Goal: Task Accomplishment & Management: Complete application form

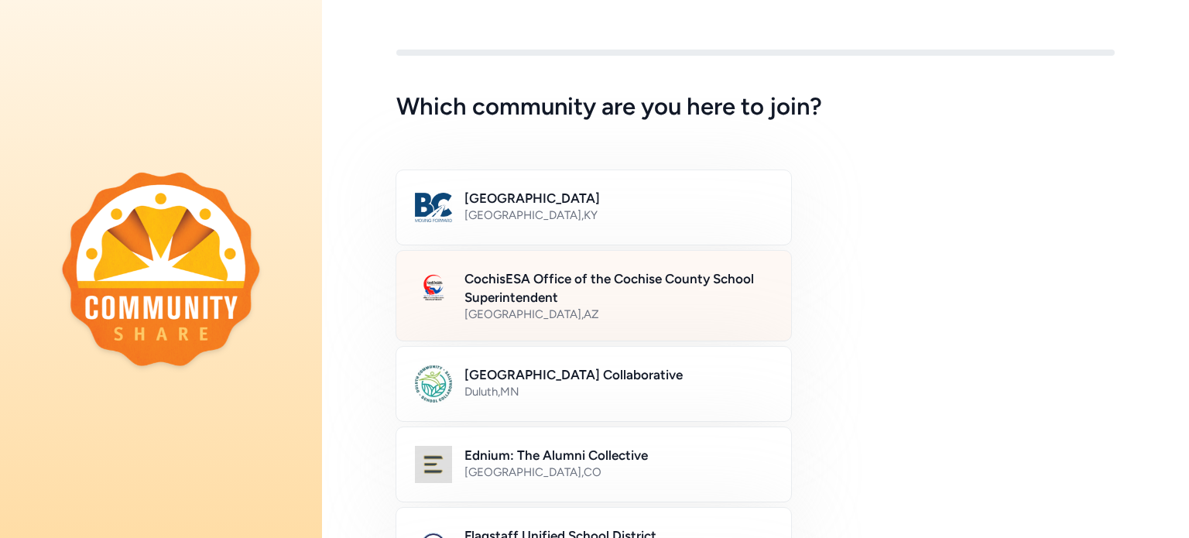
click at [599, 281] on h2 "CochisESA Office of the Cochise County School Superintendent" at bounding box center [618, 287] width 308 height 37
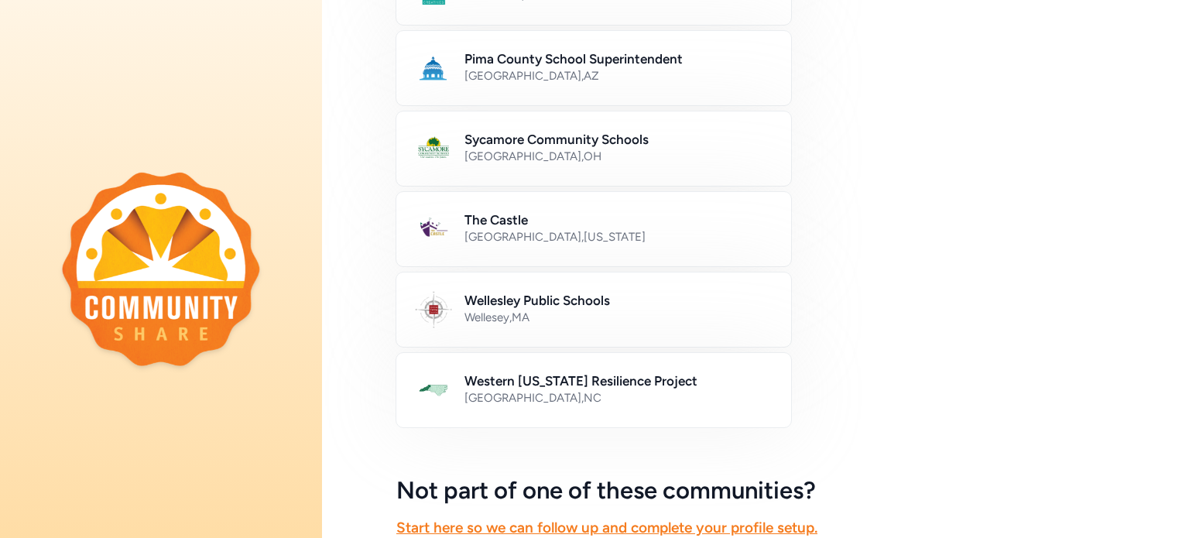
scroll to position [949, 0]
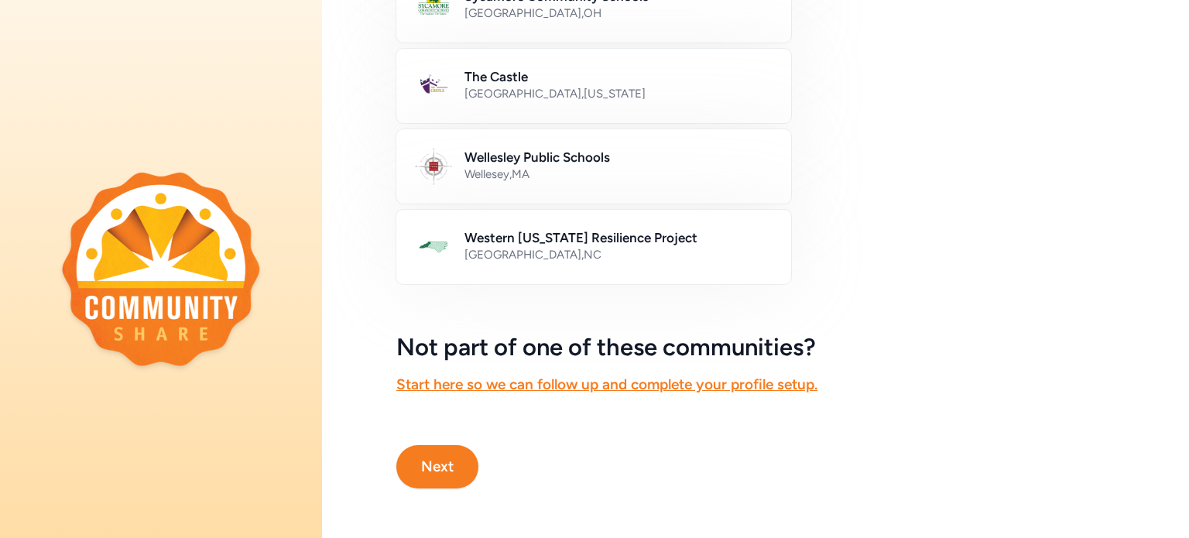
click at [458, 445] on button "Next" at bounding box center [437, 466] width 82 height 43
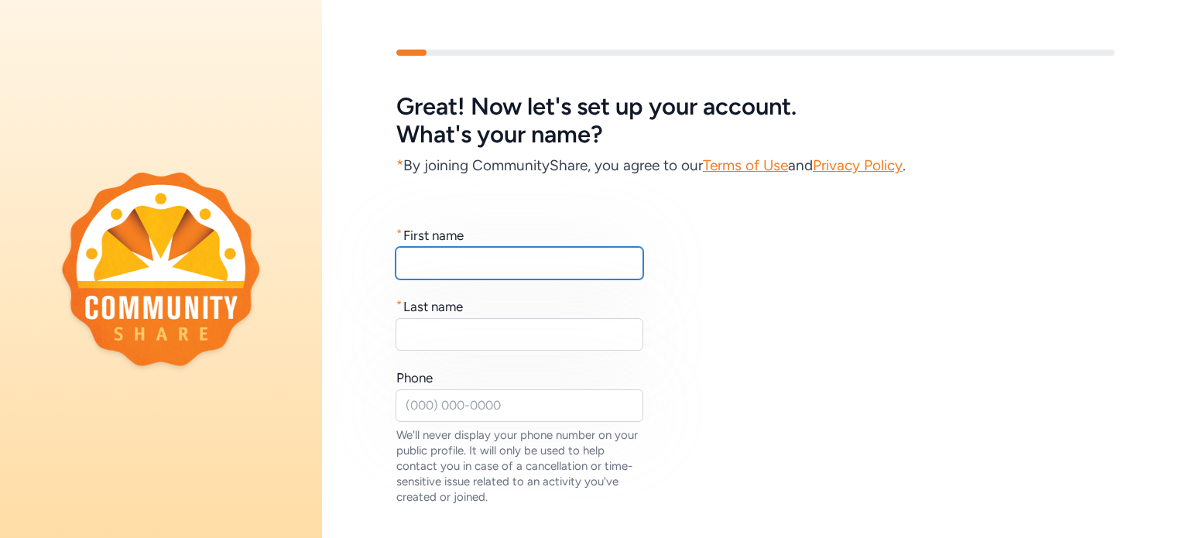
click at [465, 265] on input "text" at bounding box center [519, 263] width 248 height 33
type input "[PERSON_NAME]"
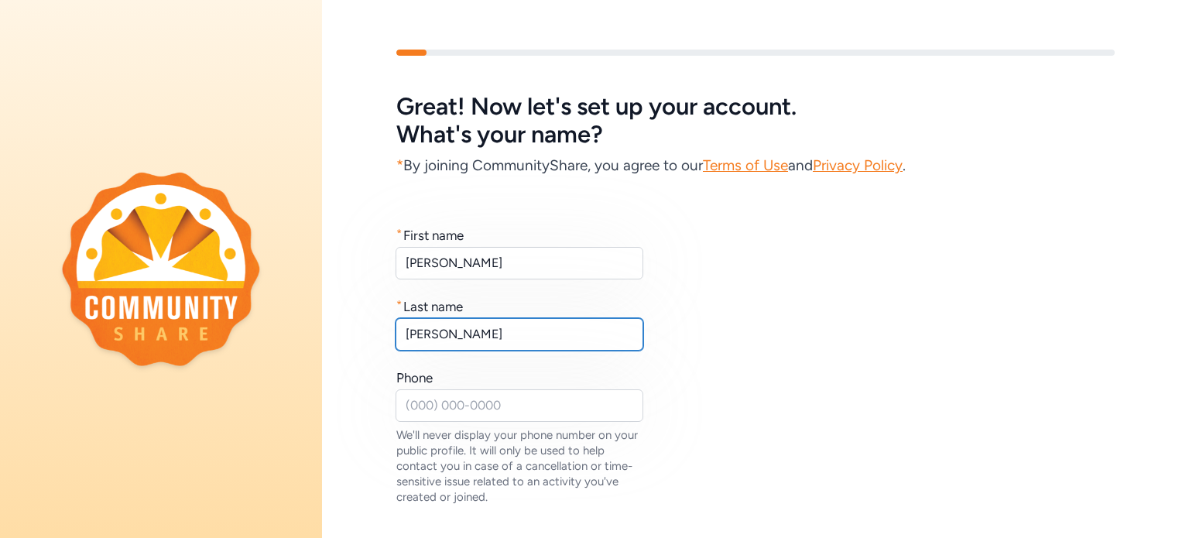
type input "[PERSON_NAME]"
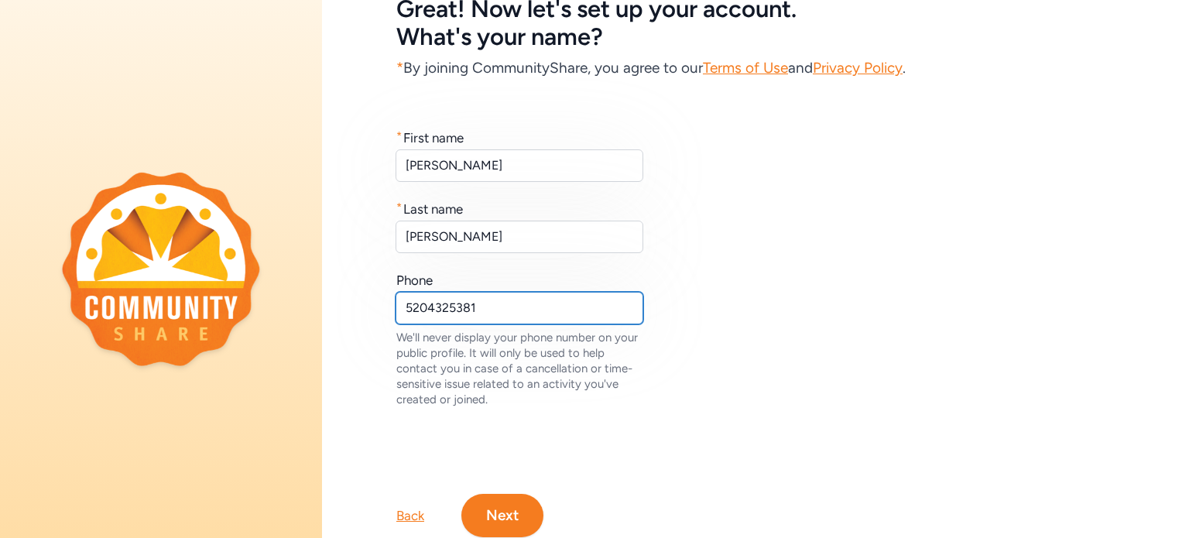
scroll to position [157, 0]
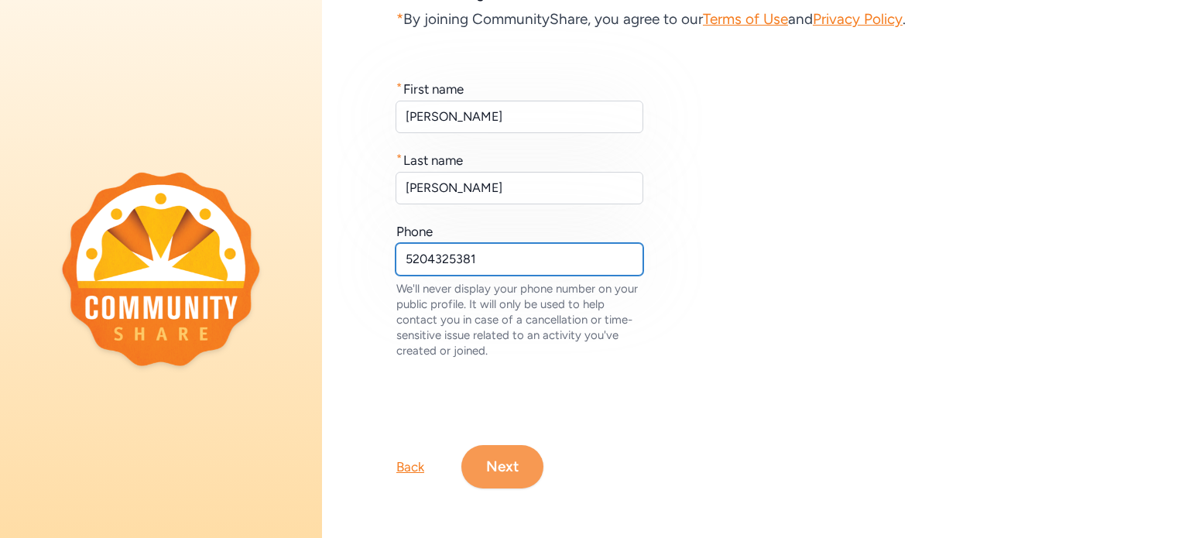
type input "5204325381"
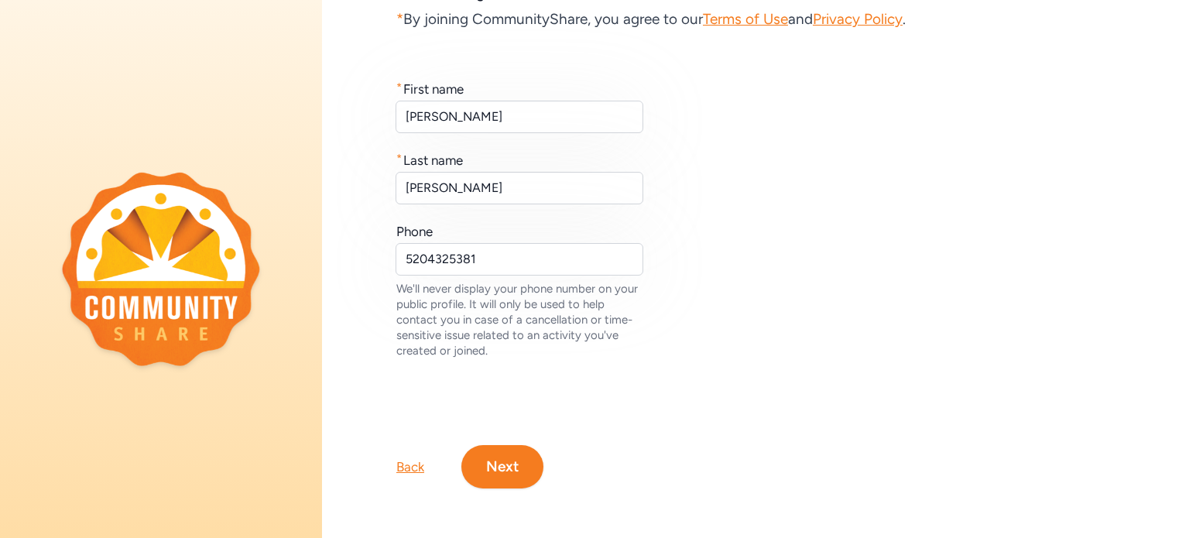
click at [501, 467] on button "Next" at bounding box center [502, 466] width 82 height 43
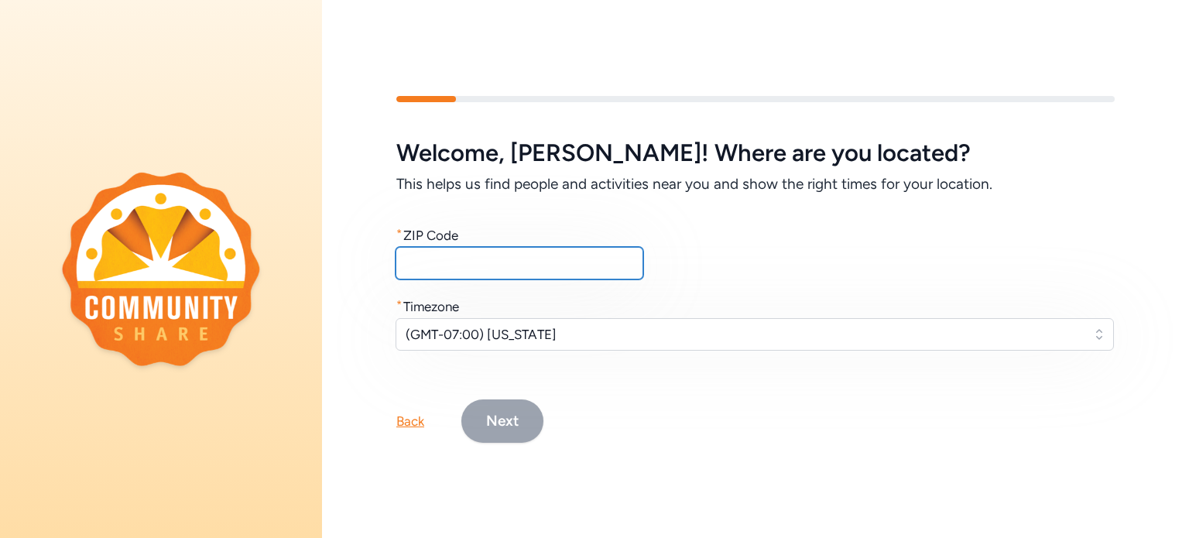
click at [440, 258] on input "text" at bounding box center [519, 263] width 248 height 33
type input "85603"
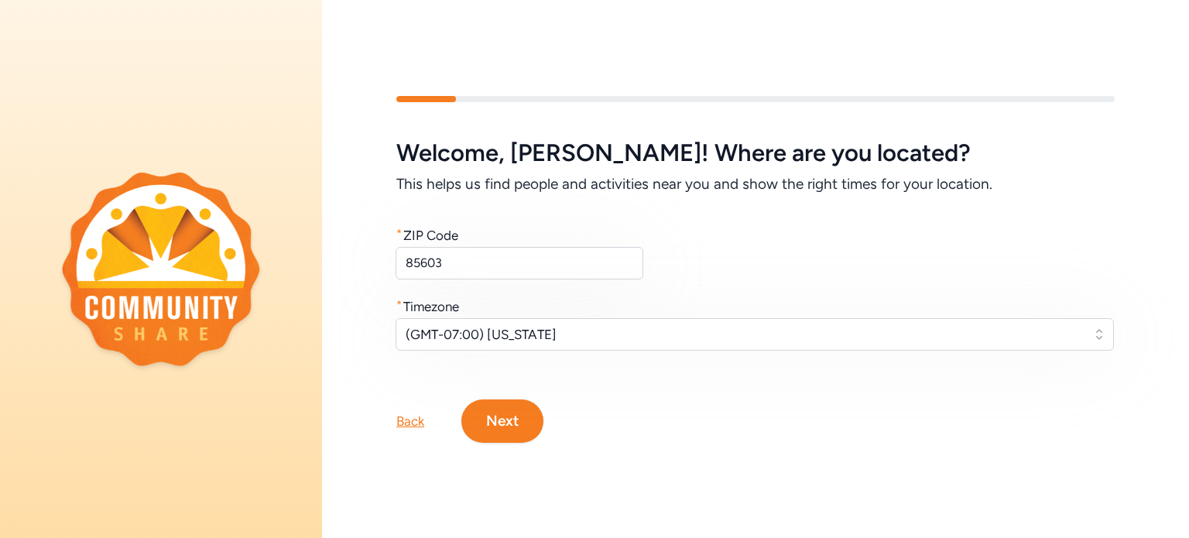
click at [508, 416] on button "Next" at bounding box center [502, 420] width 82 height 43
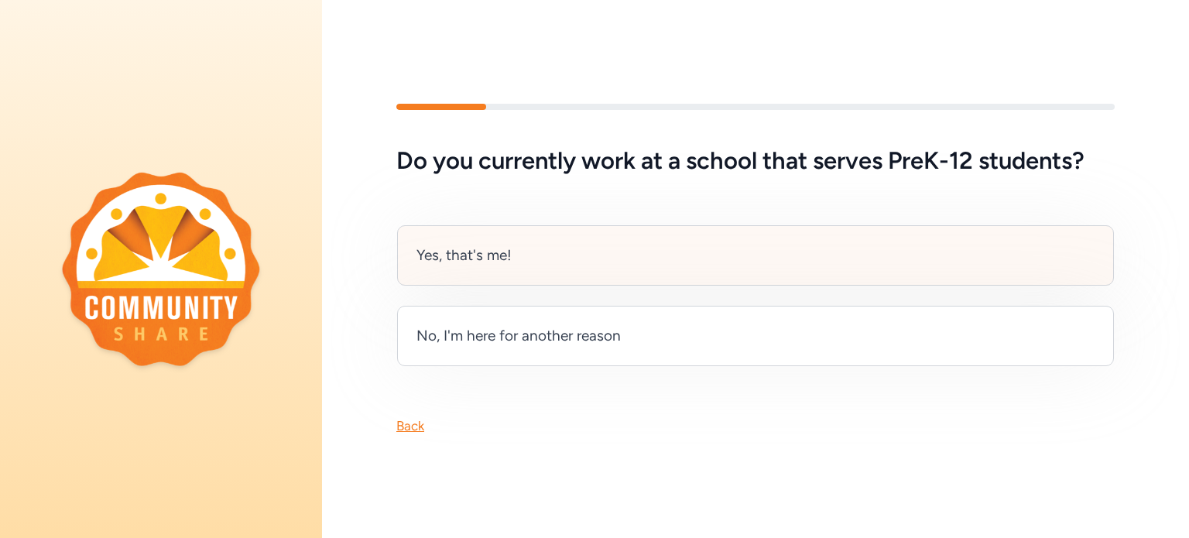
click at [477, 245] on div "Yes, that's me!" at bounding box center [463, 256] width 95 height 22
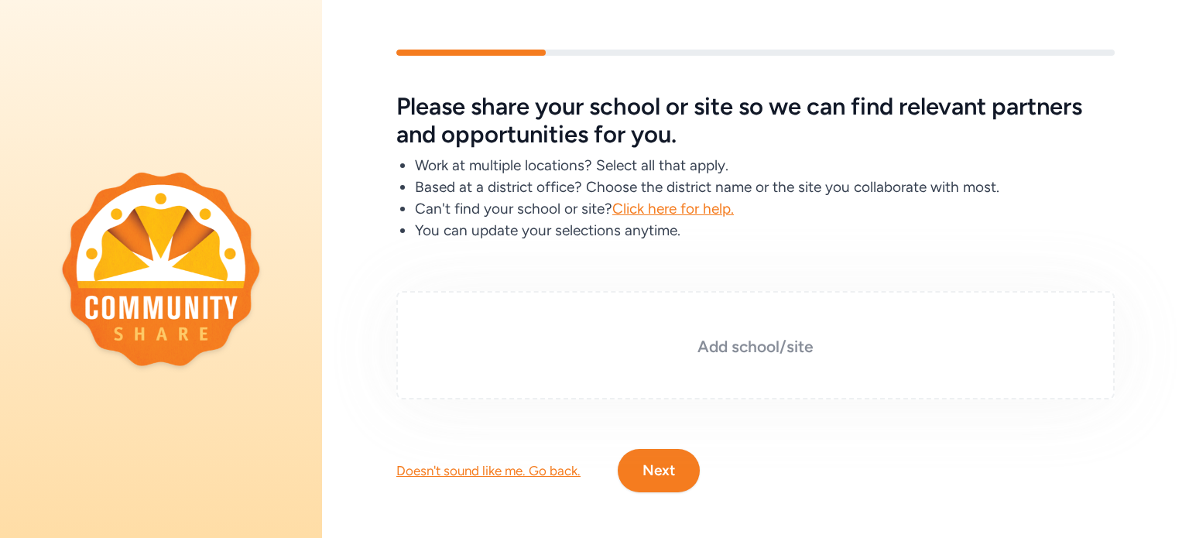
click at [771, 340] on h3 "Add school/site" at bounding box center [755, 347] width 641 height 22
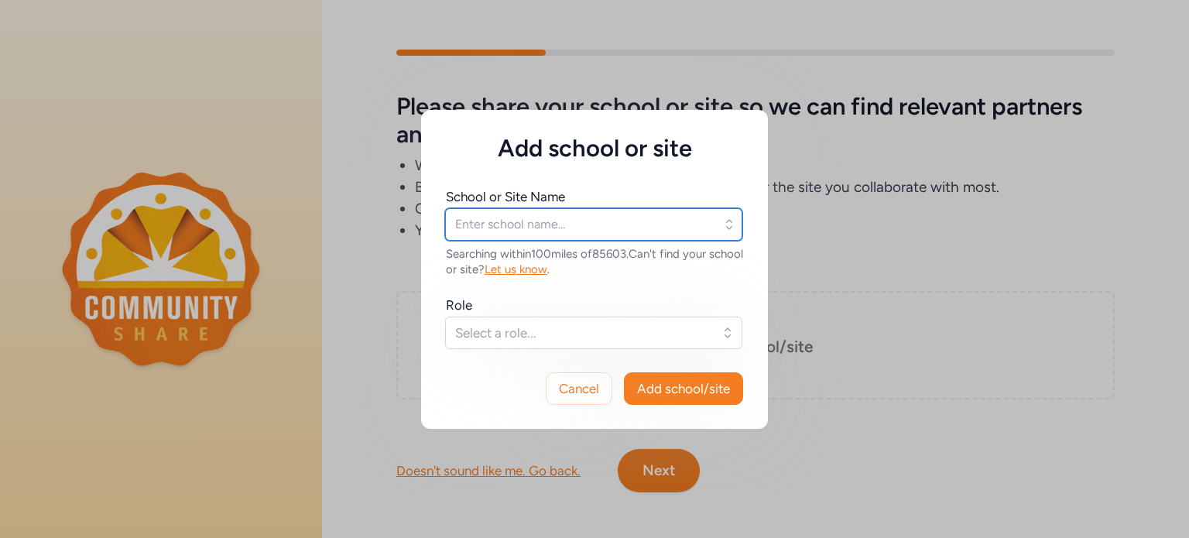
click at [523, 223] on input "text" at bounding box center [593, 224] width 297 height 33
type input "B"
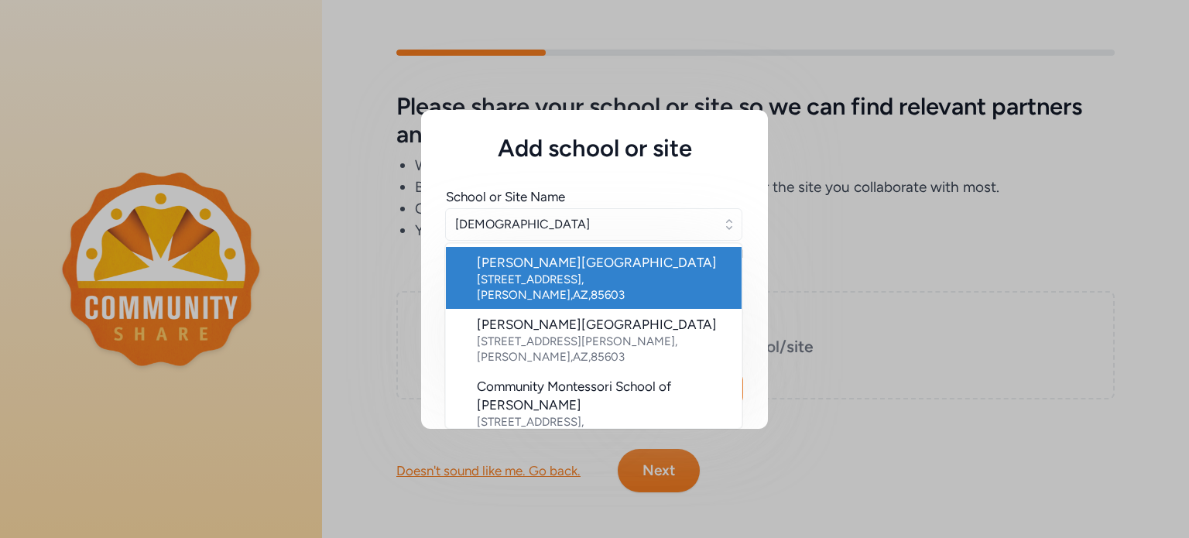
click at [511, 262] on div "[PERSON_NAME][GEOGRAPHIC_DATA]" at bounding box center [603, 262] width 252 height 19
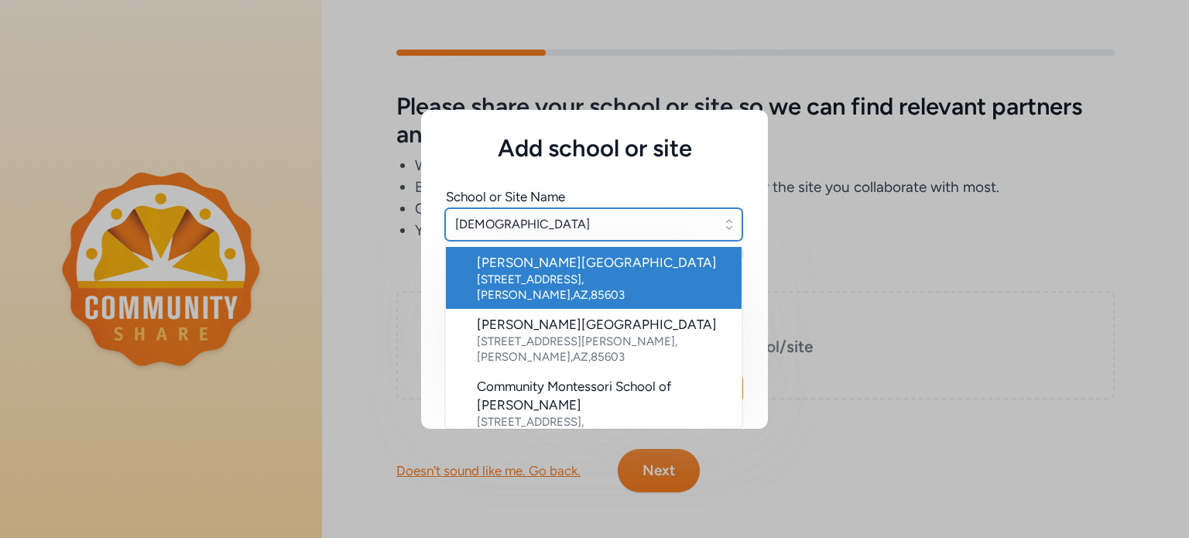
type input "[PERSON_NAME][GEOGRAPHIC_DATA]"
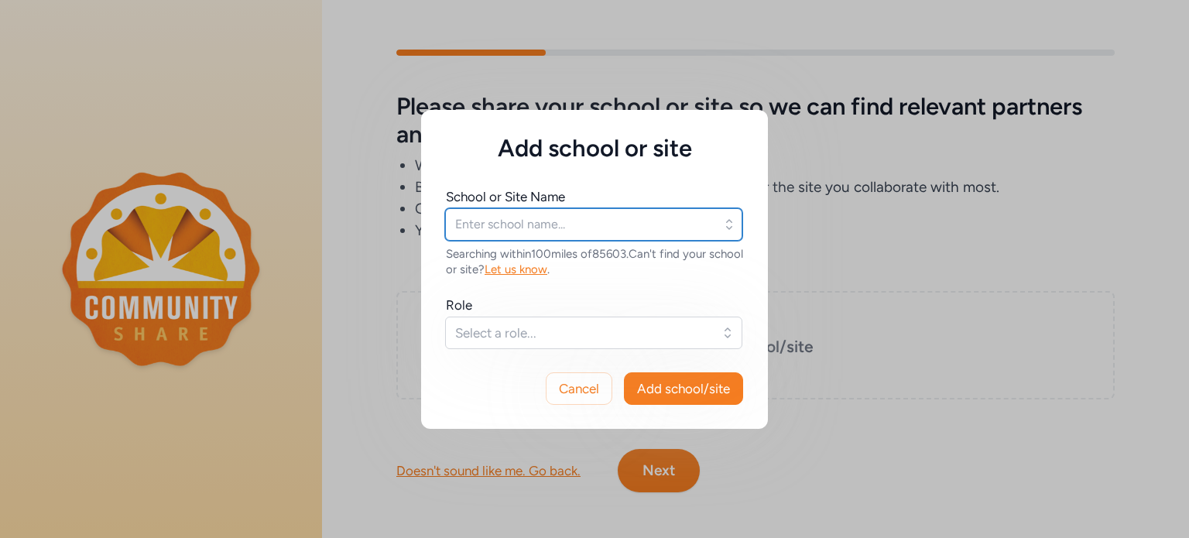
type input "[PERSON_NAME][GEOGRAPHIC_DATA]"
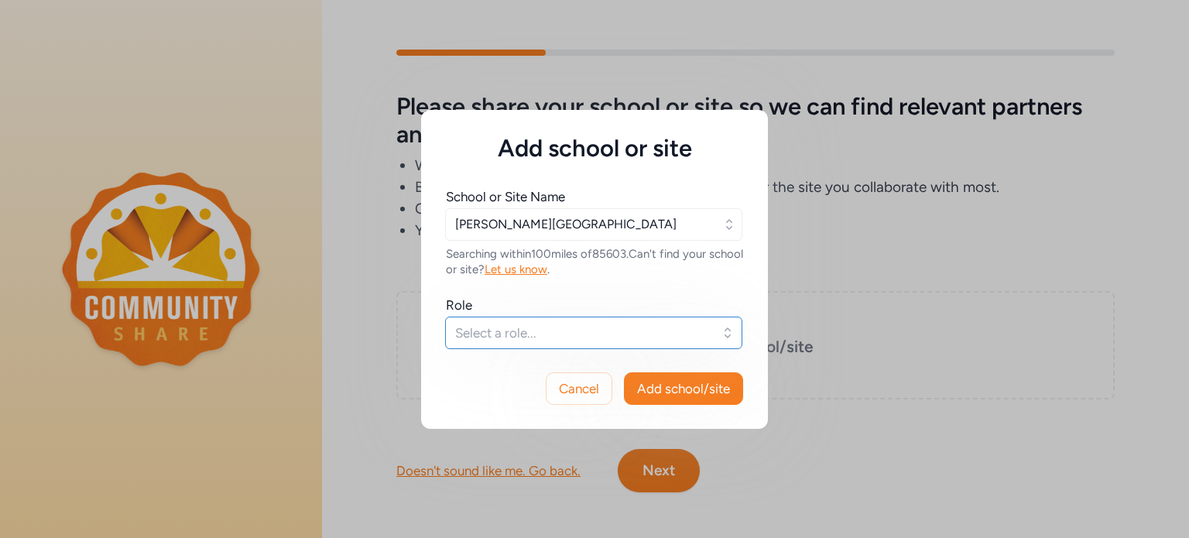
click at [519, 327] on span "Select a role..." at bounding box center [582, 332] width 255 height 19
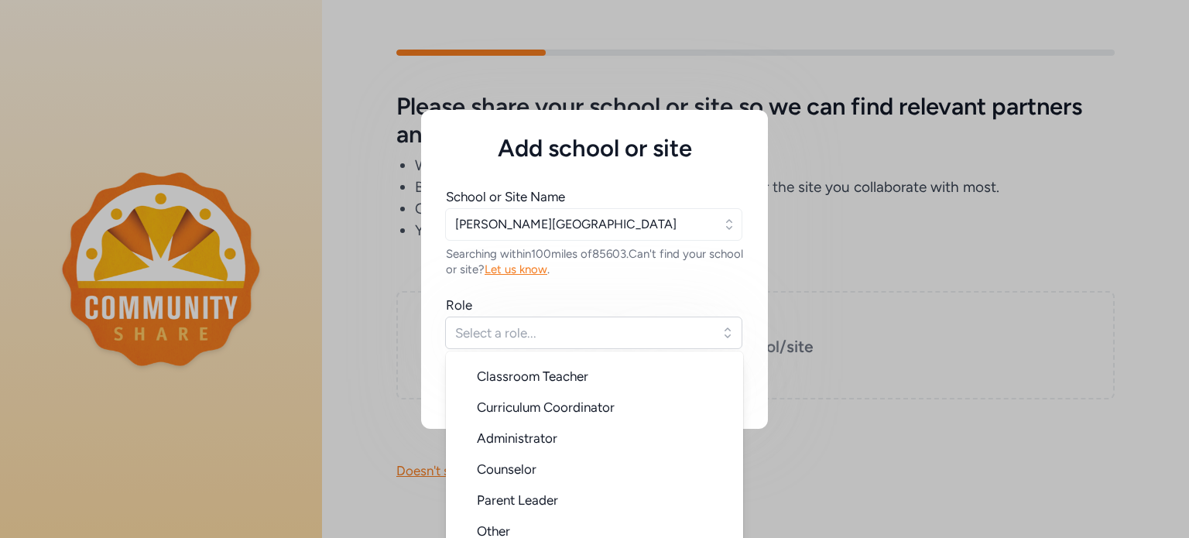
scroll to position [11, 0]
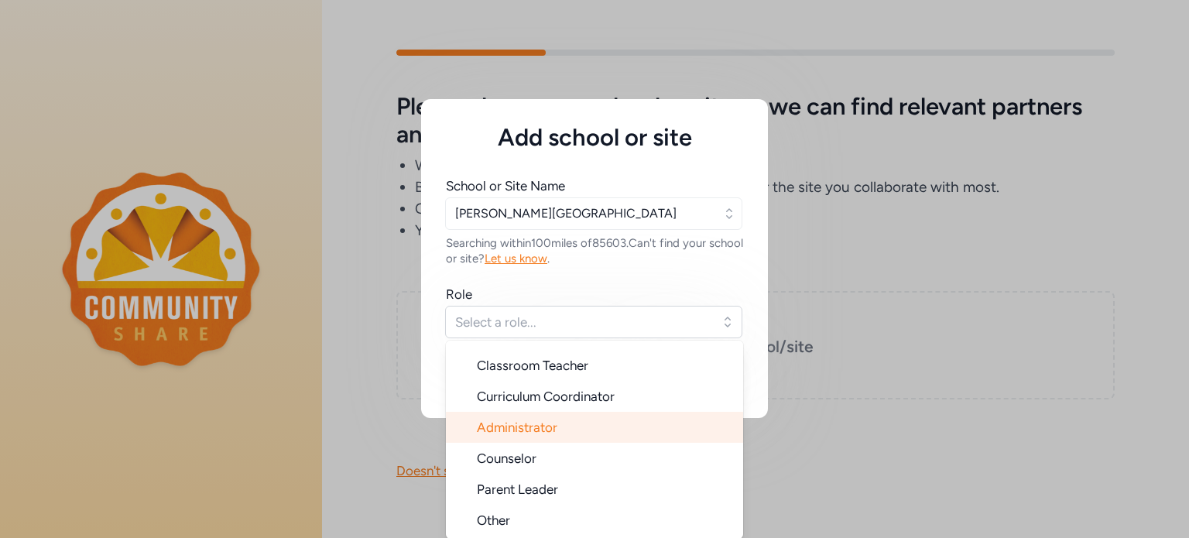
click at [532, 423] on span "Administrator" at bounding box center [517, 426] width 80 height 15
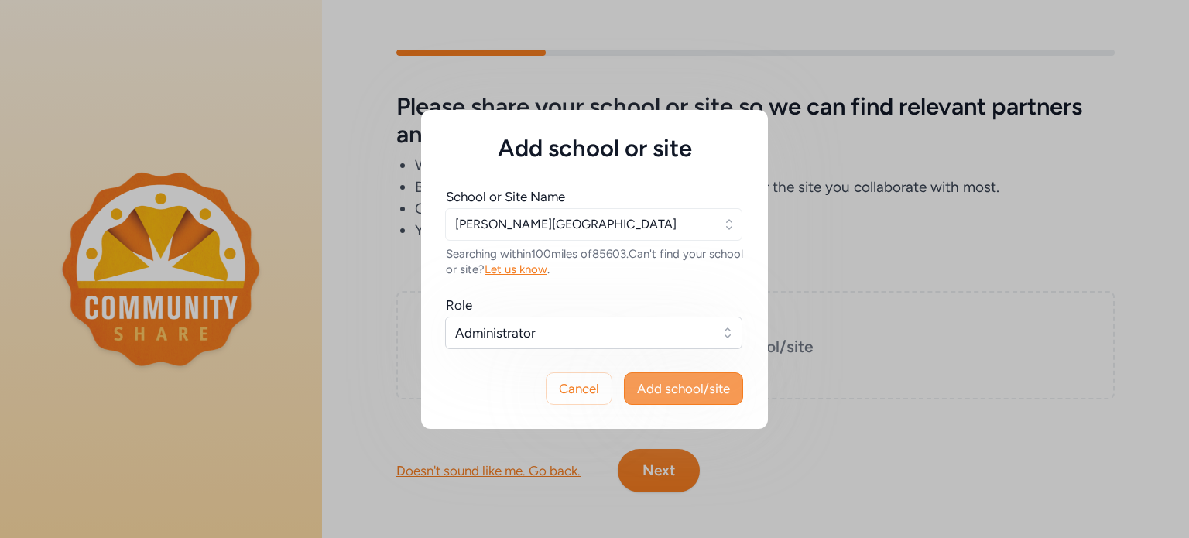
click at [676, 399] on button "Add school/site" at bounding box center [683, 388] width 119 height 33
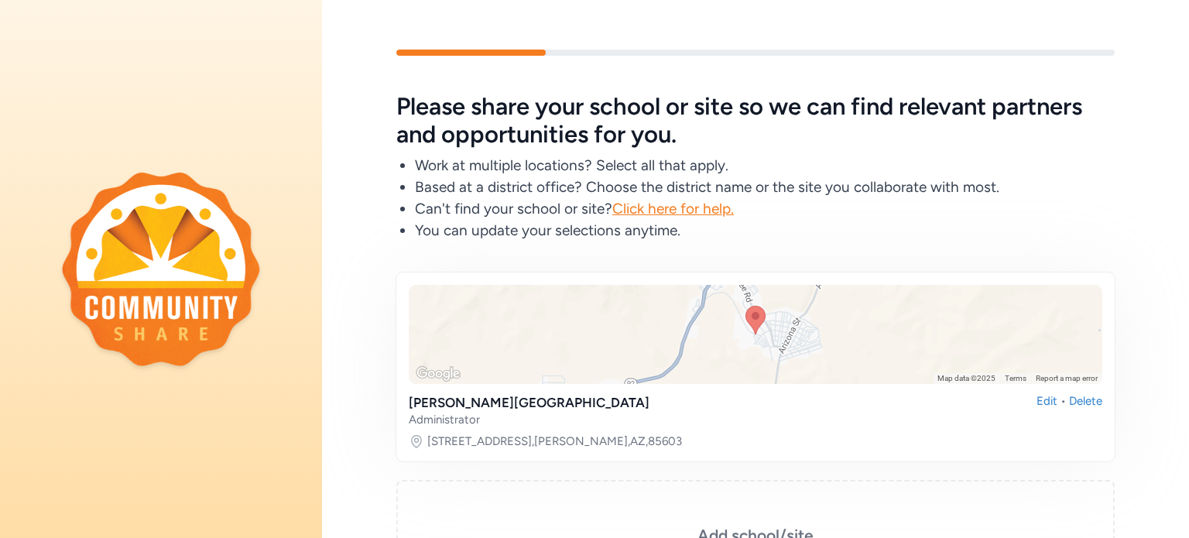
scroll to position [176, 0]
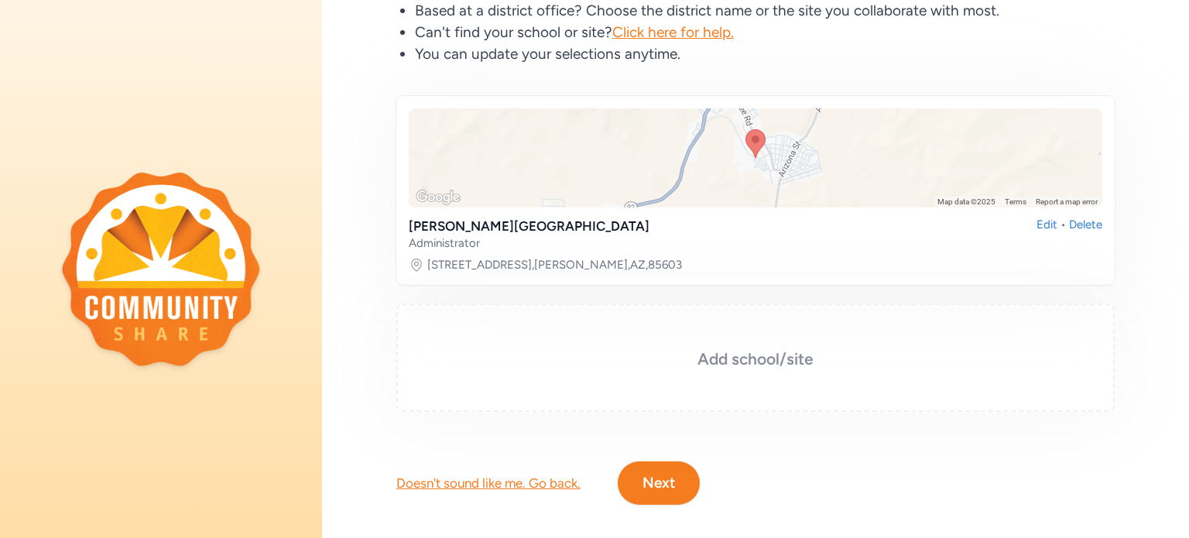
click at [624, 368] on h3 "Add school/site" at bounding box center [755, 359] width 641 height 22
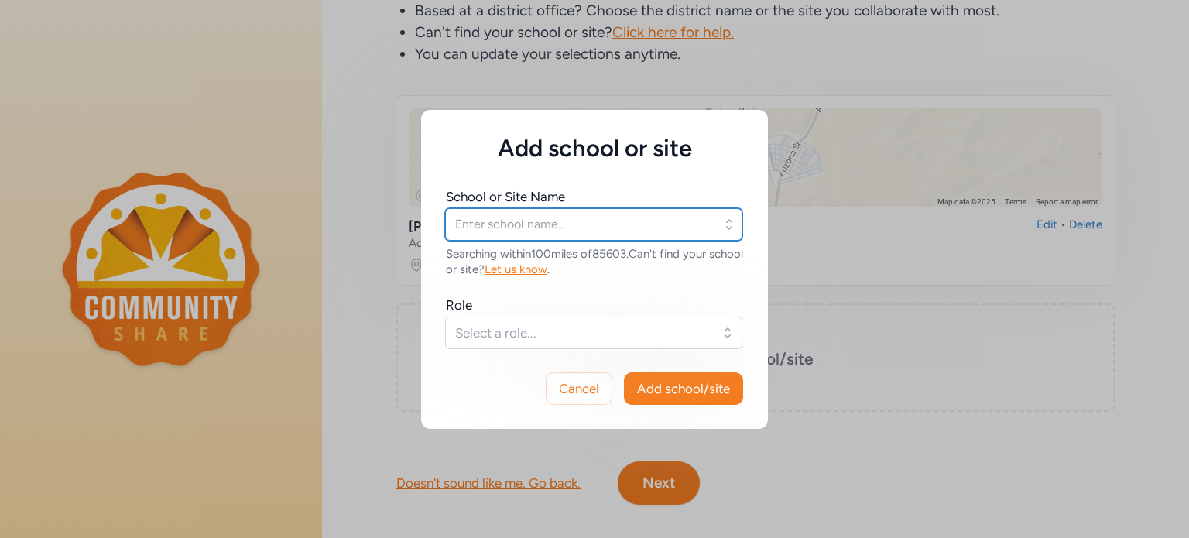
click at [494, 224] on input "text" at bounding box center [593, 224] width 297 height 33
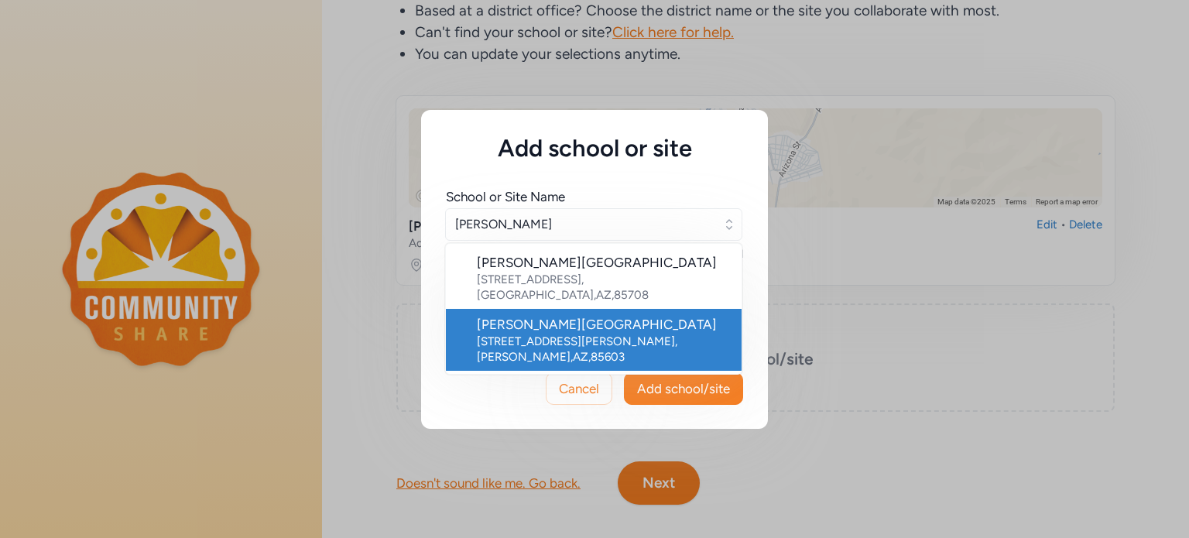
click at [534, 315] on div "[PERSON_NAME][GEOGRAPHIC_DATA]" at bounding box center [603, 324] width 252 height 19
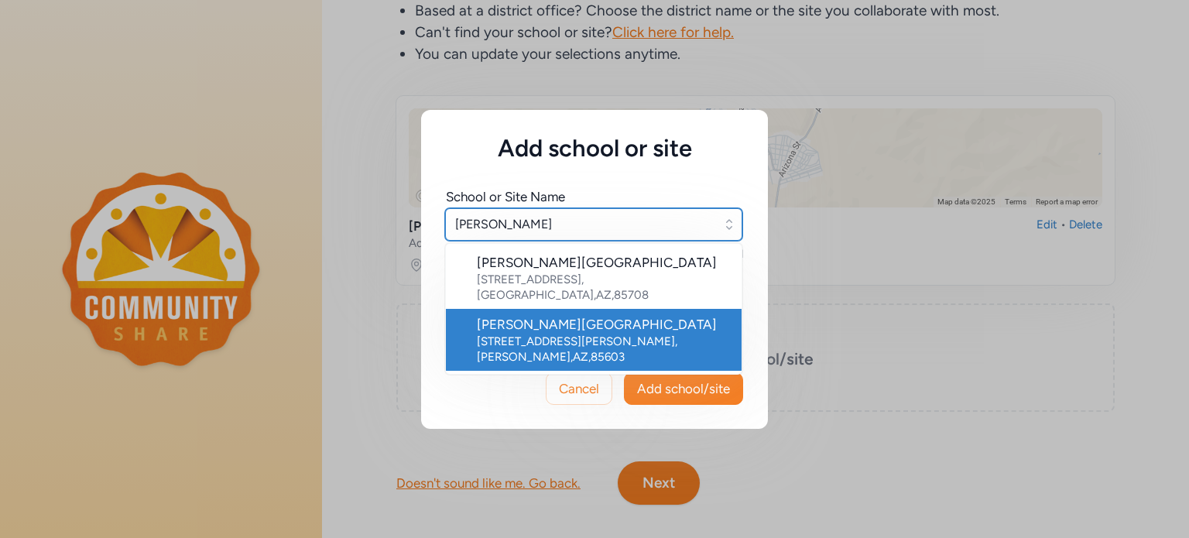
type input "[PERSON_NAME][GEOGRAPHIC_DATA]"
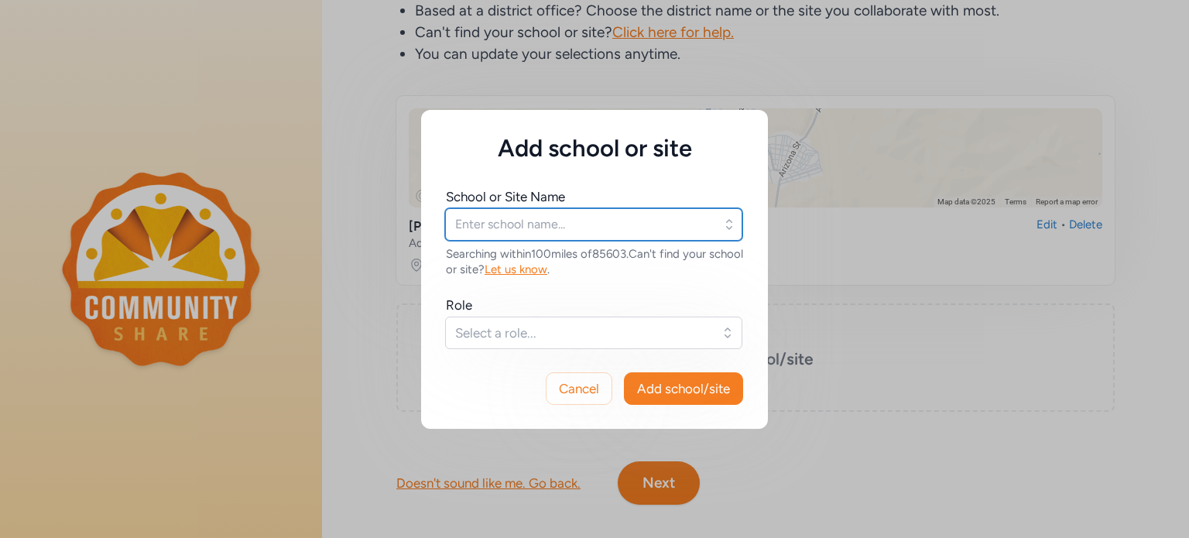
type input "[PERSON_NAME][GEOGRAPHIC_DATA]"
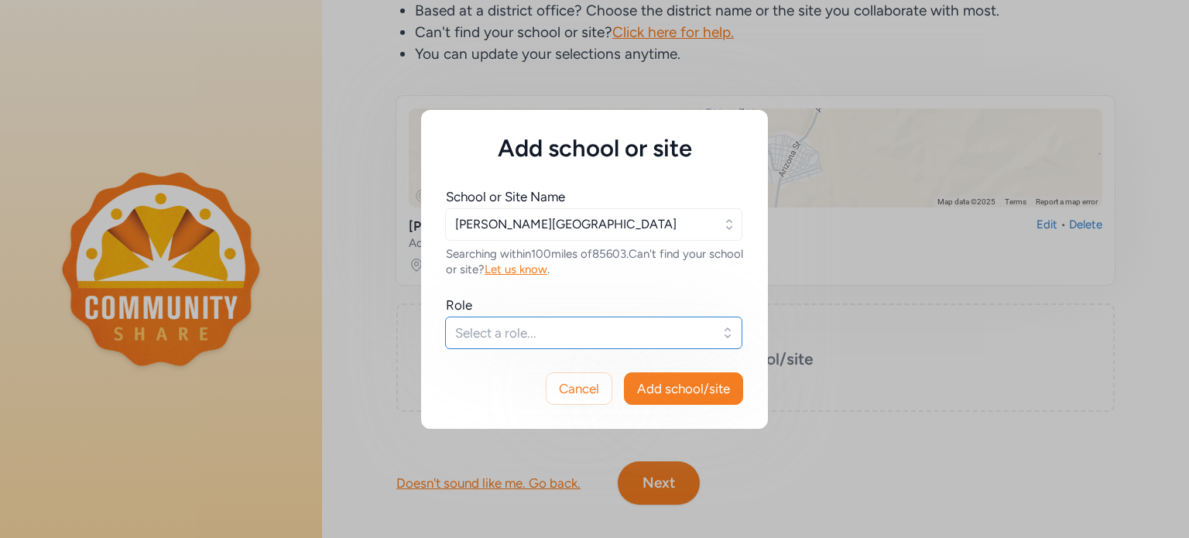
click at [512, 330] on span "Select a role..." at bounding box center [582, 332] width 255 height 19
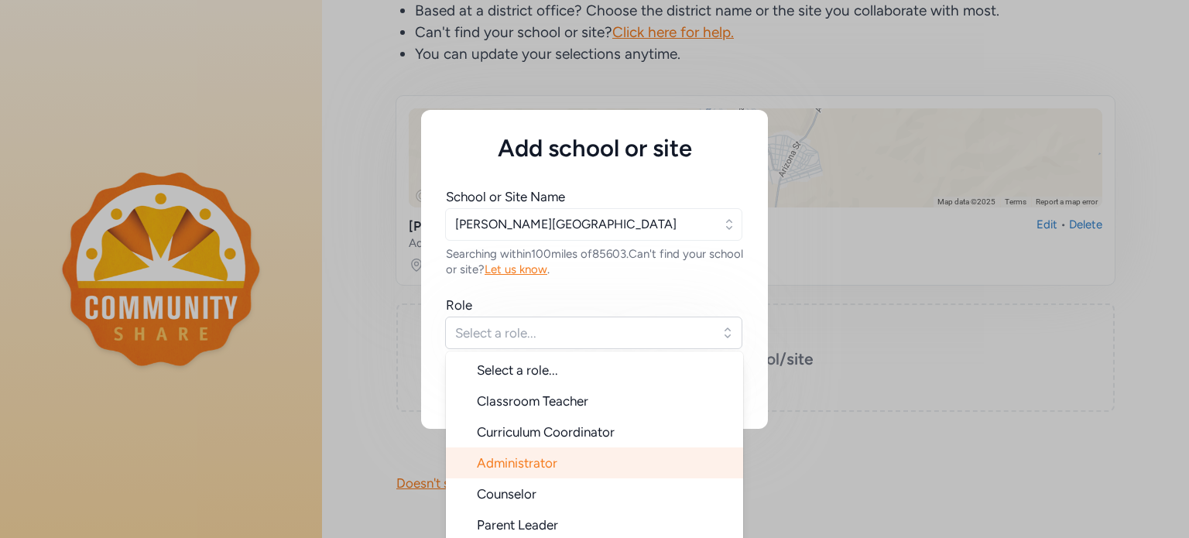
click at [526, 455] on span "Administrator" at bounding box center [517, 462] width 80 height 15
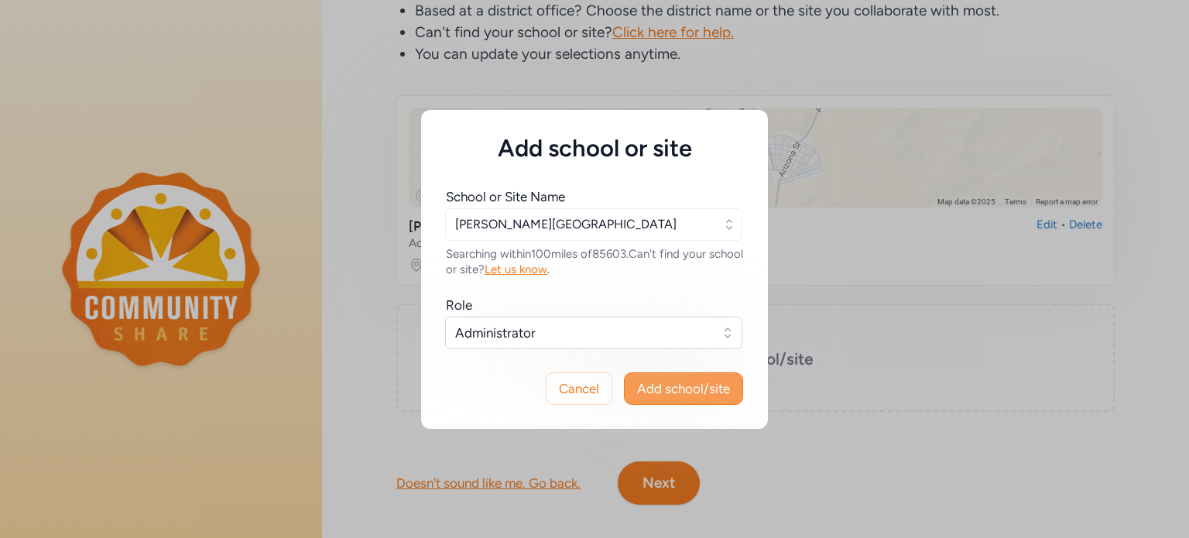
click at [694, 395] on span "Add school/site" at bounding box center [683, 388] width 93 height 19
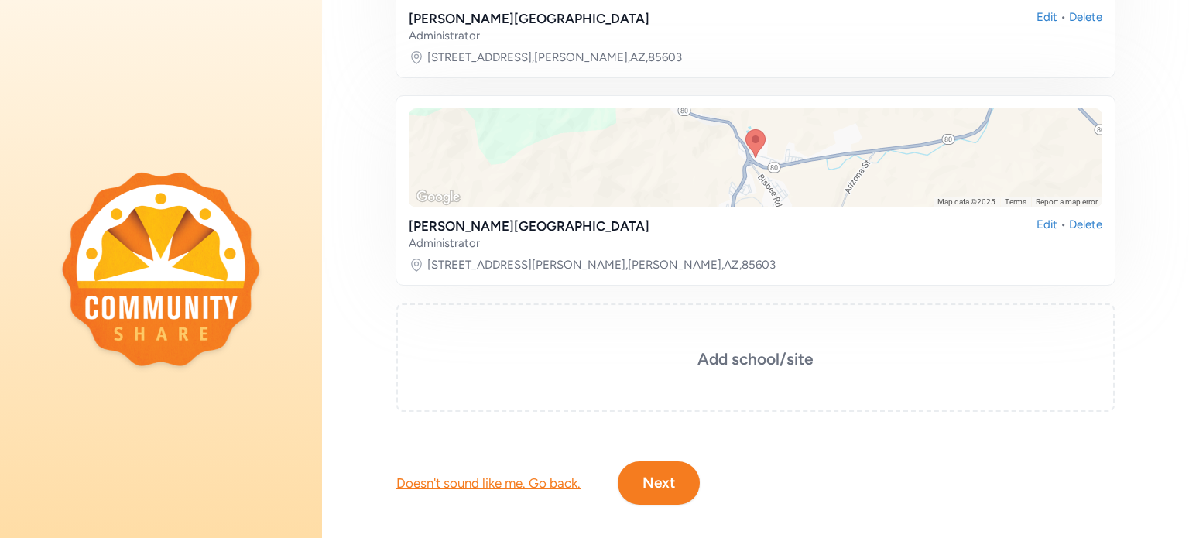
scroll to position [392, 0]
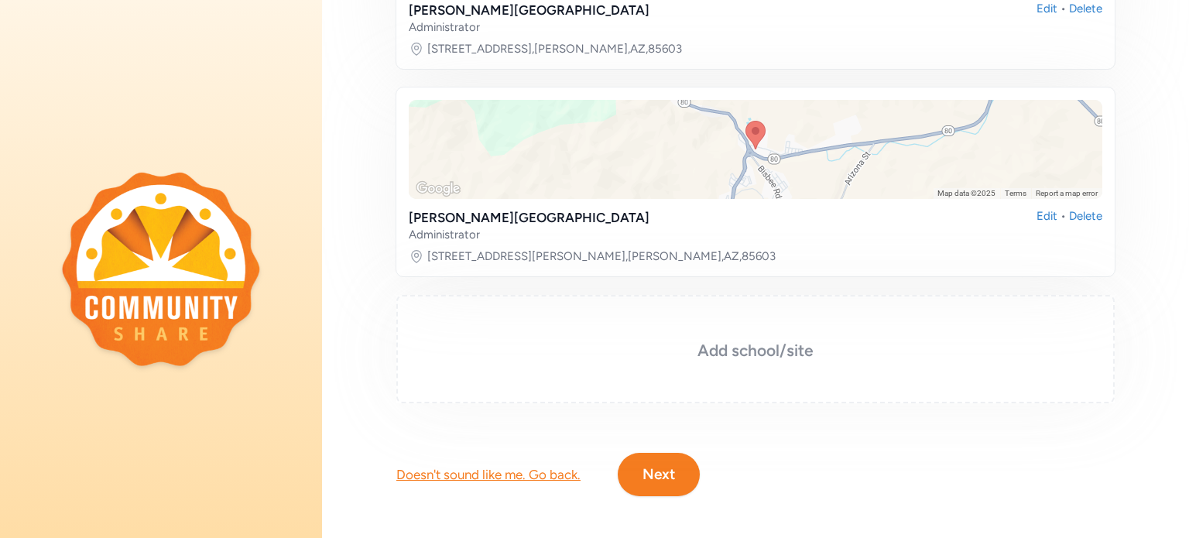
click at [559, 358] on h3 "Add school/site" at bounding box center [755, 351] width 641 height 22
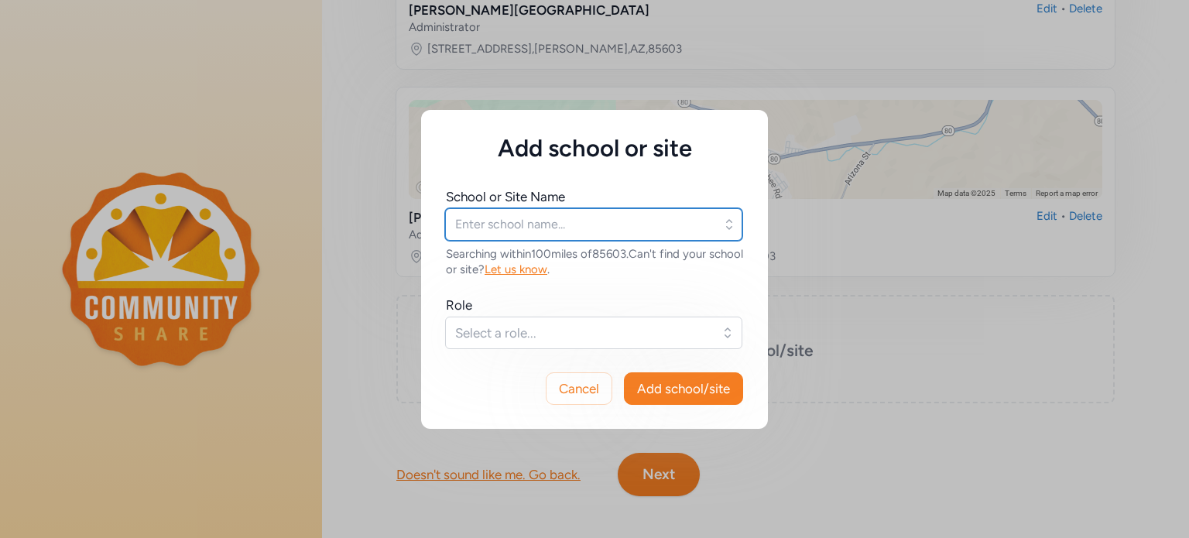
click at [488, 224] on input "text" at bounding box center [593, 224] width 297 height 33
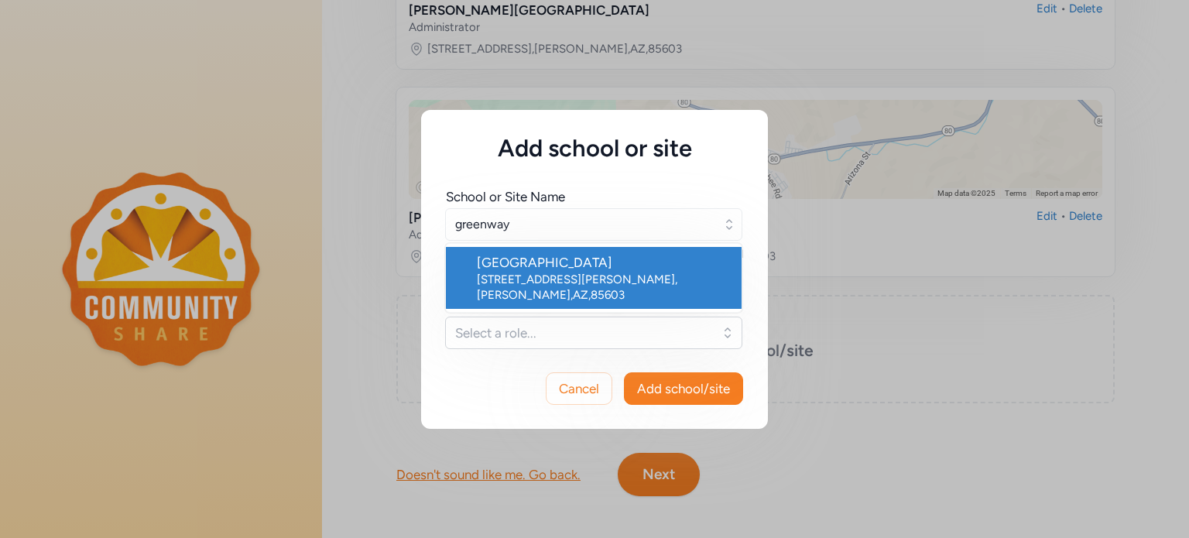
click at [523, 275] on div "[STREET_ADDRESS][PERSON_NAME][PERSON_NAME]" at bounding box center [603, 287] width 252 height 31
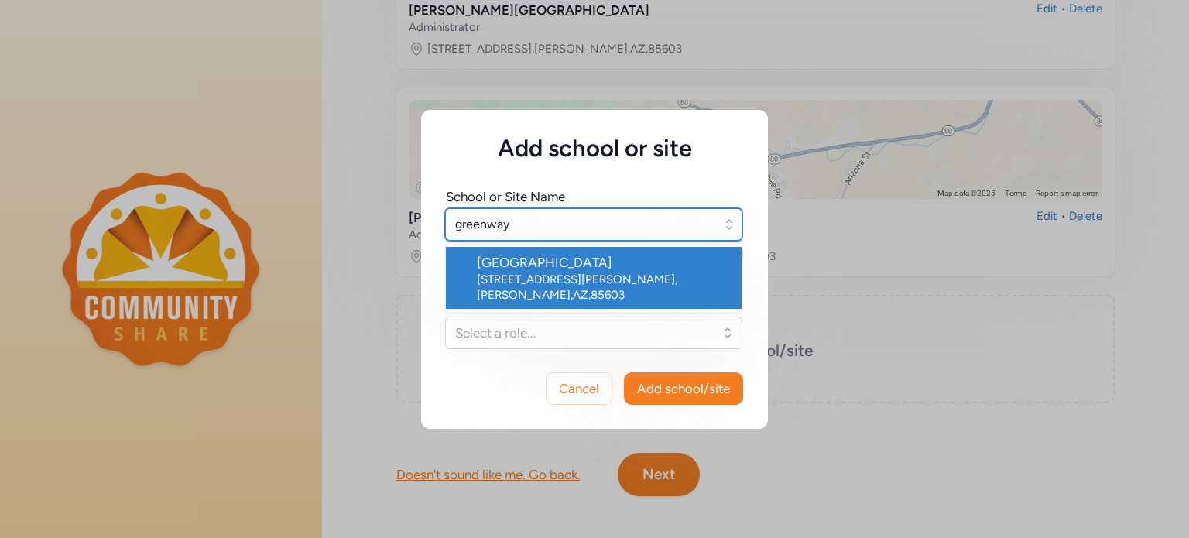
type input "[GEOGRAPHIC_DATA]"
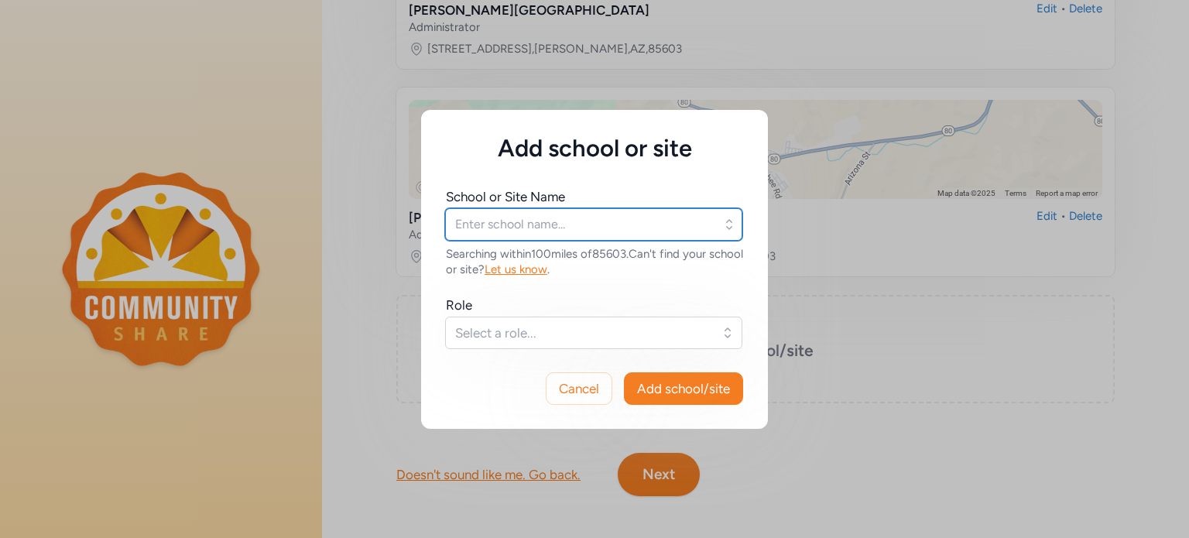
type input "[GEOGRAPHIC_DATA]"
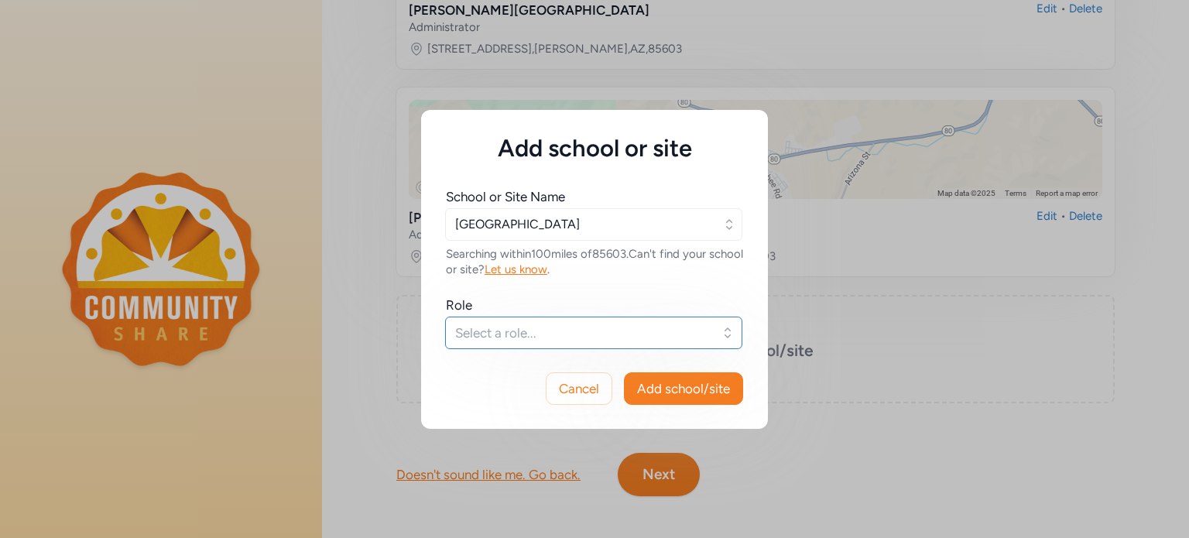
click at [540, 331] on span "Select a role..." at bounding box center [582, 332] width 255 height 19
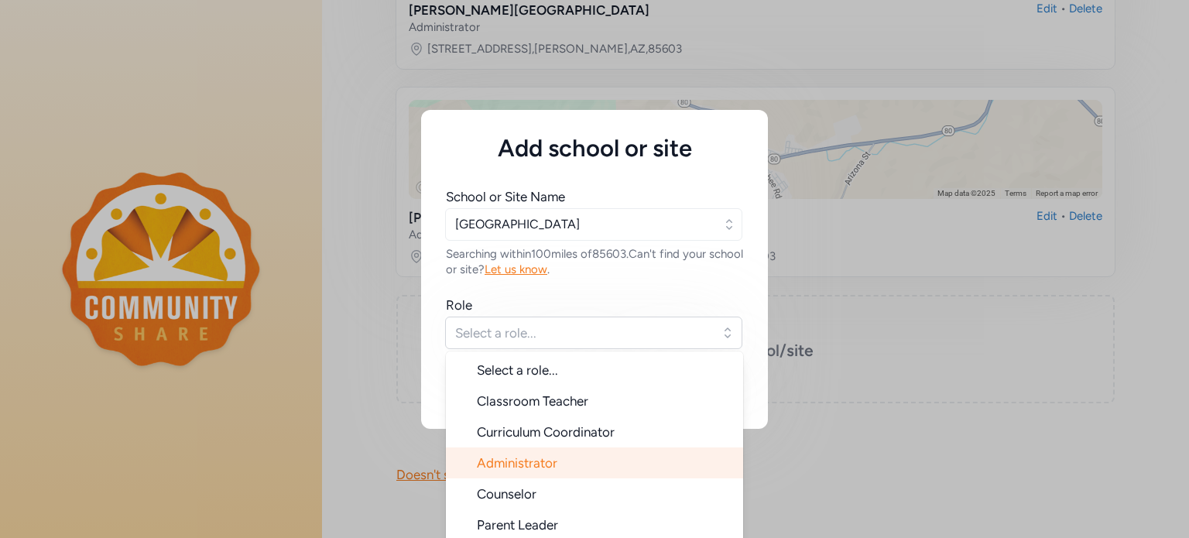
click at [533, 453] on li "Administrator" at bounding box center [594, 462] width 297 height 31
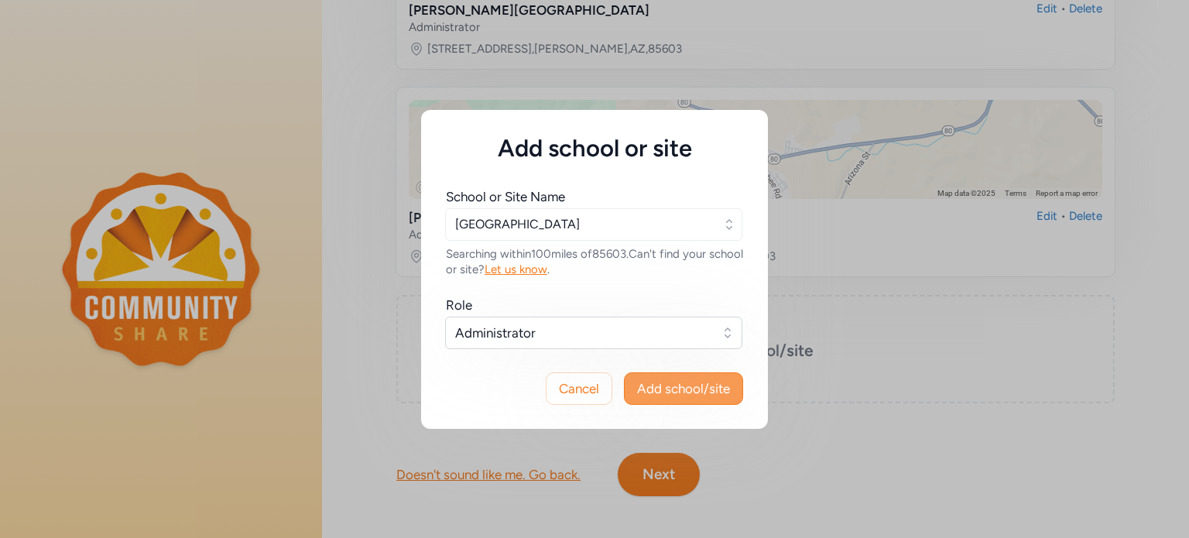
click at [681, 389] on span "Add school/site" at bounding box center [683, 388] width 93 height 19
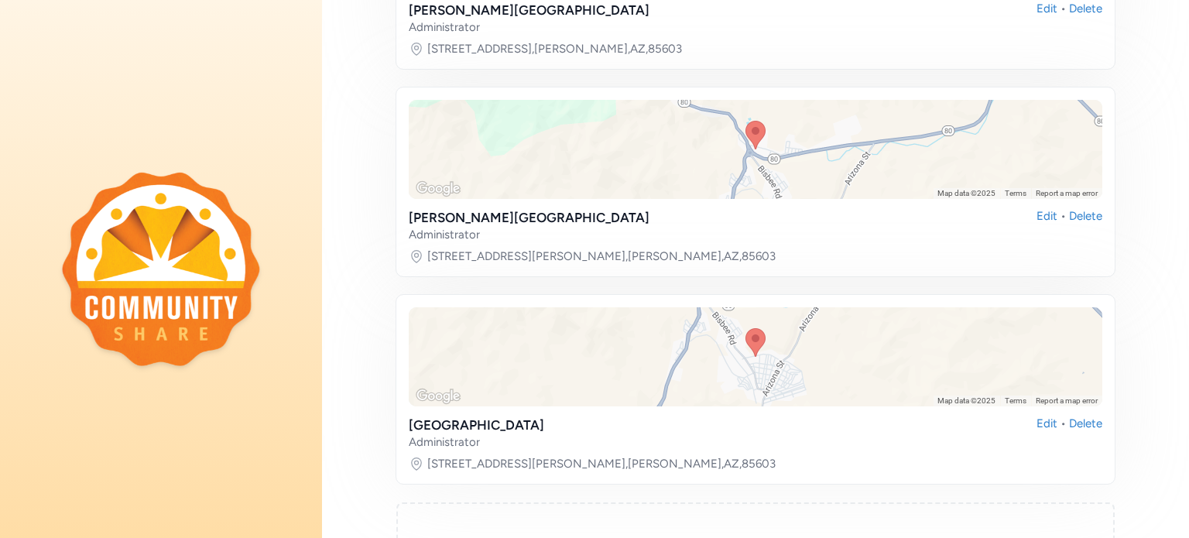
scroll to position [618, 0]
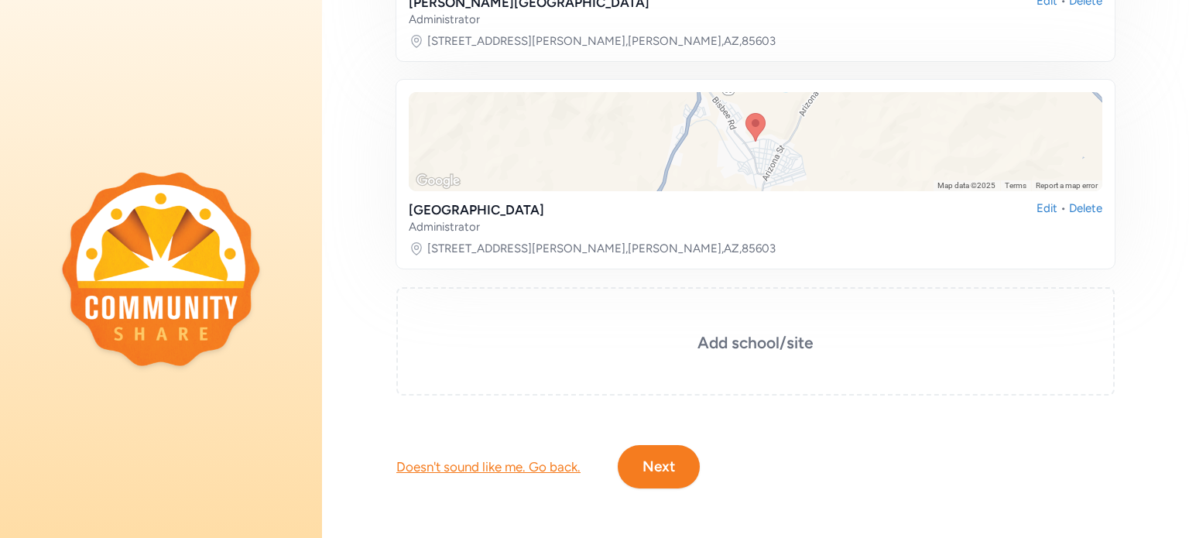
click at [681, 449] on button "Next" at bounding box center [659, 466] width 82 height 43
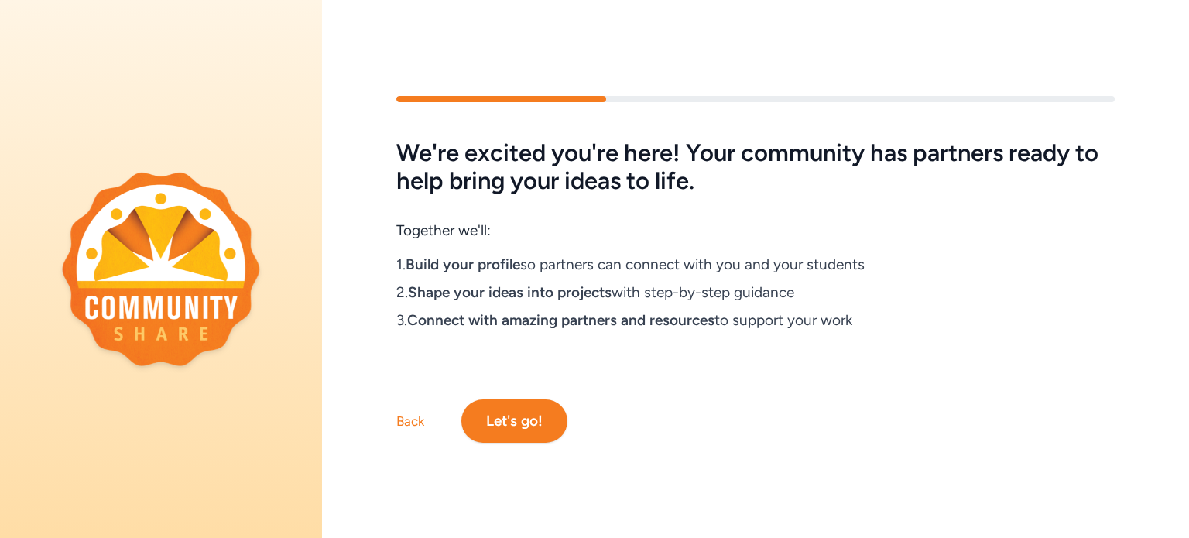
click at [548, 419] on button "Let's go!" at bounding box center [514, 420] width 106 height 43
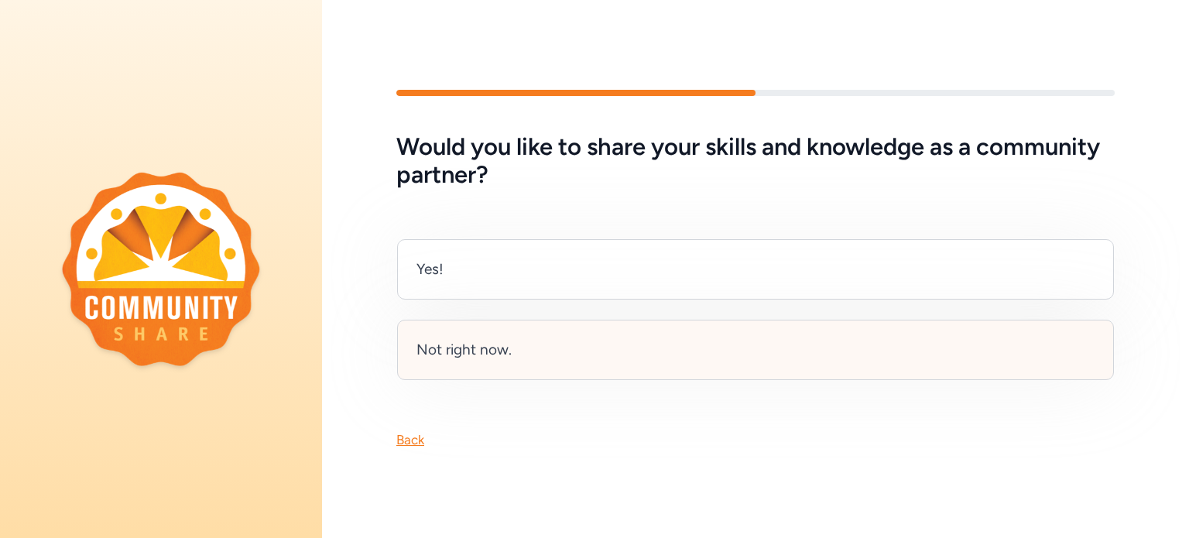
click at [501, 331] on div "Not right now." at bounding box center [755, 350] width 717 height 60
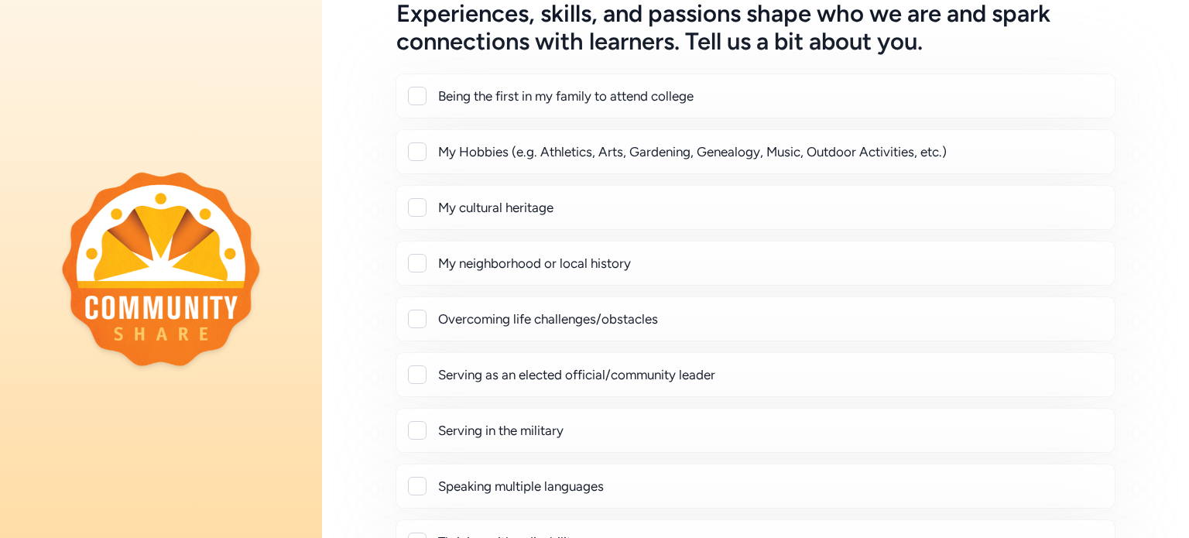
scroll to position [99, 0]
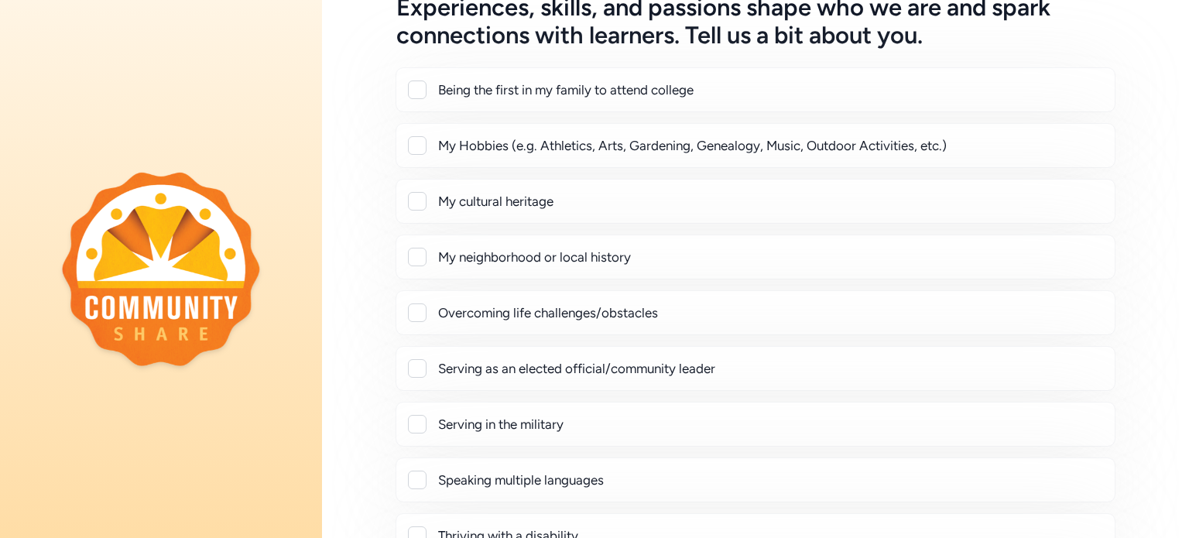
click at [415, 255] on div at bounding box center [417, 257] width 19 height 19
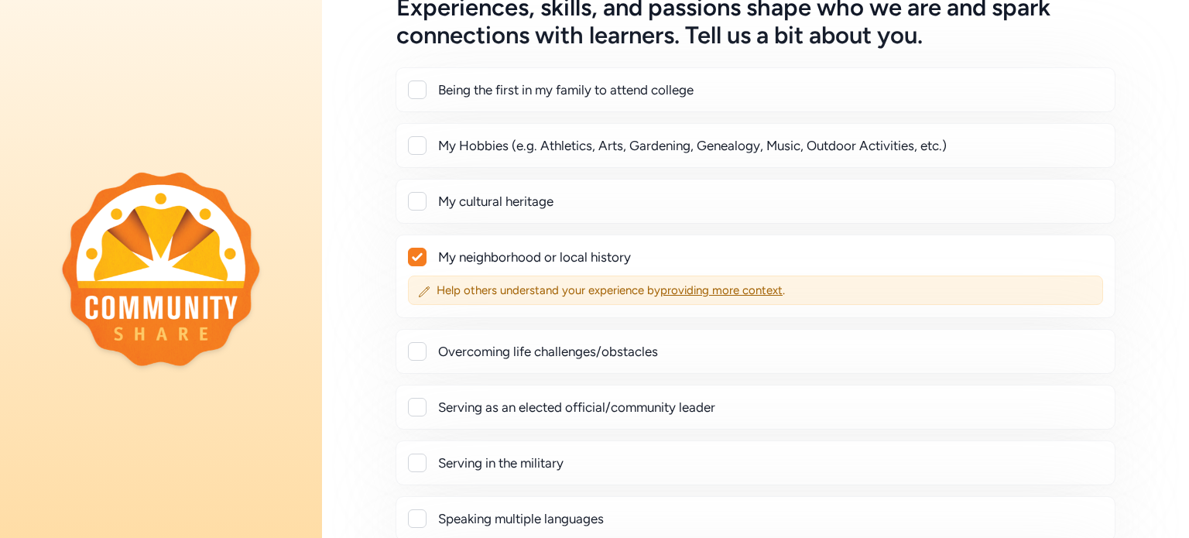
click at [415, 257] on icon at bounding box center [417, 257] width 10 height 8
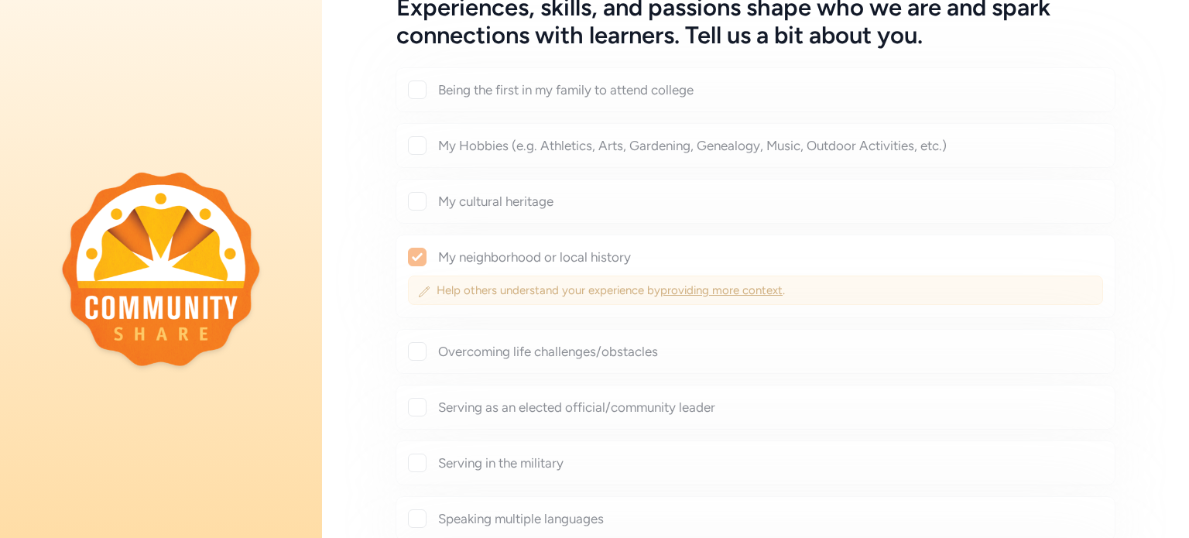
checkbox input "false"
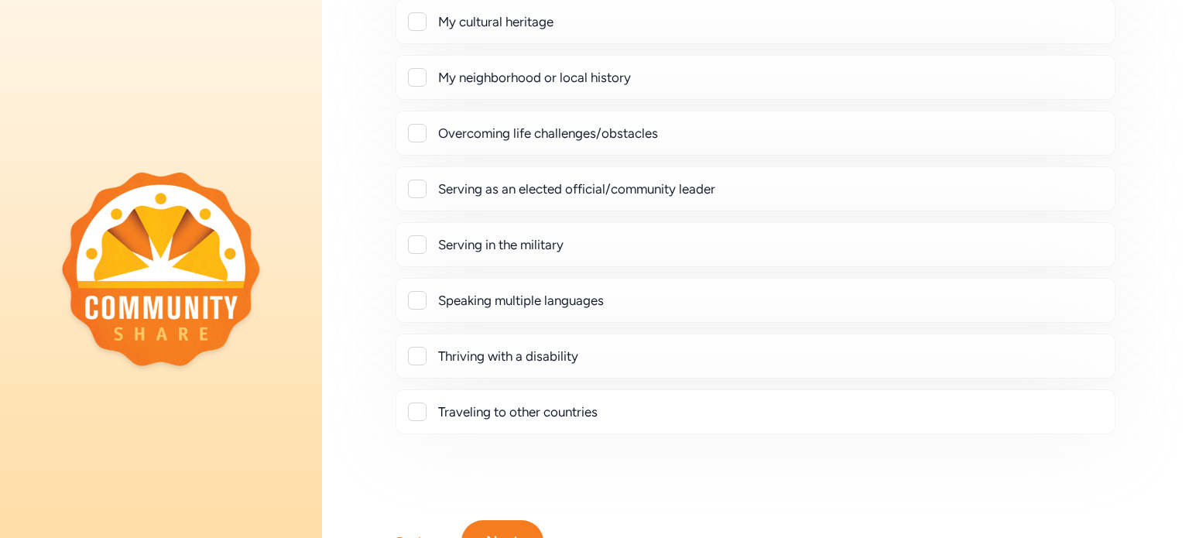
scroll to position [362, 0]
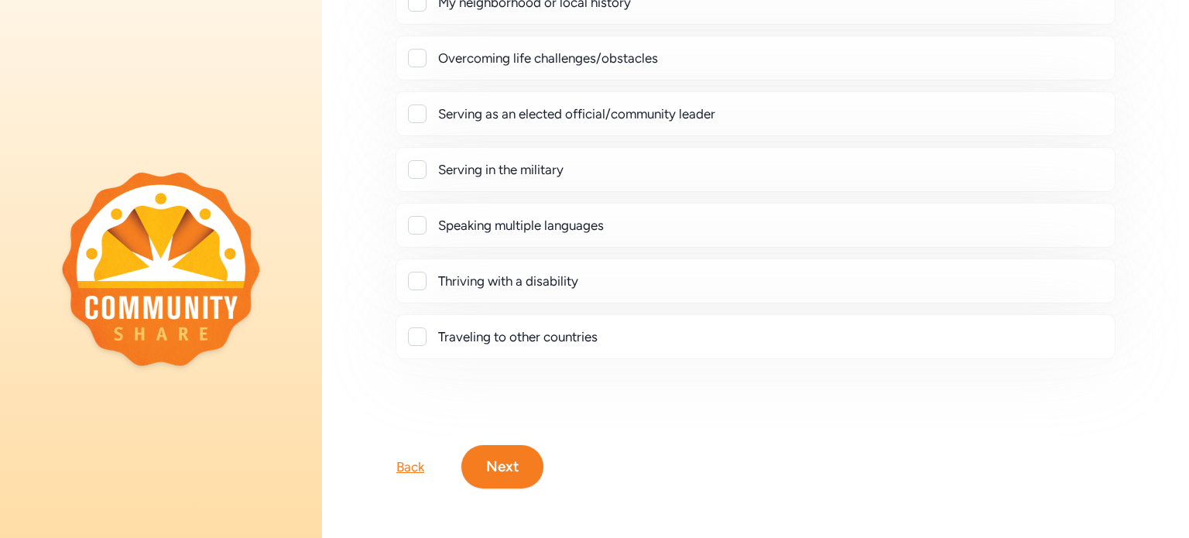
click at [517, 445] on button "Next" at bounding box center [502, 466] width 82 height 43
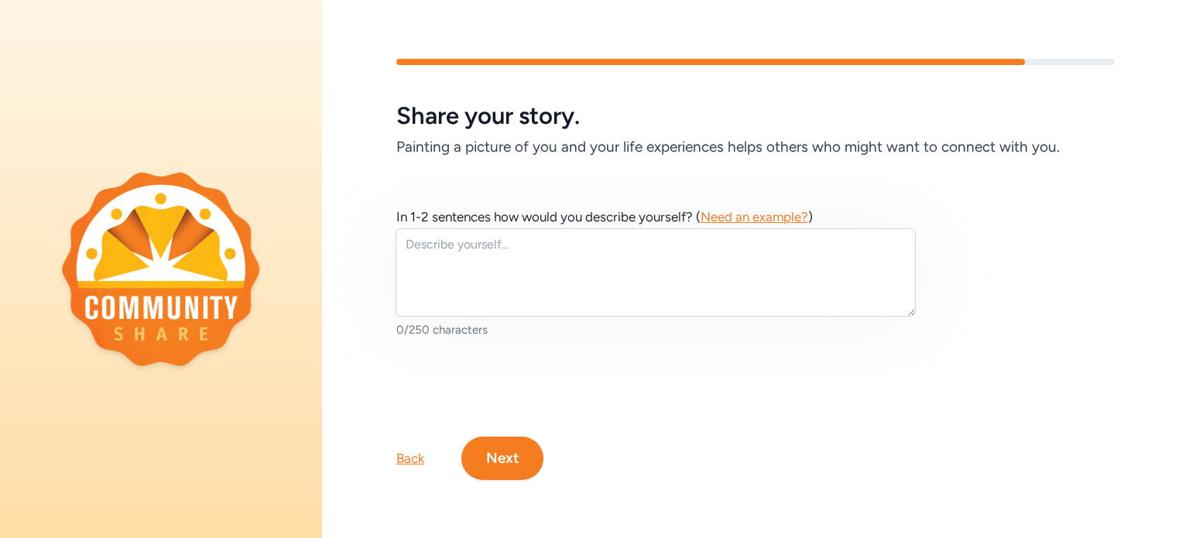
click at [517, 439] on button "Next" at bounding box center [502, 457] width 82 height 43
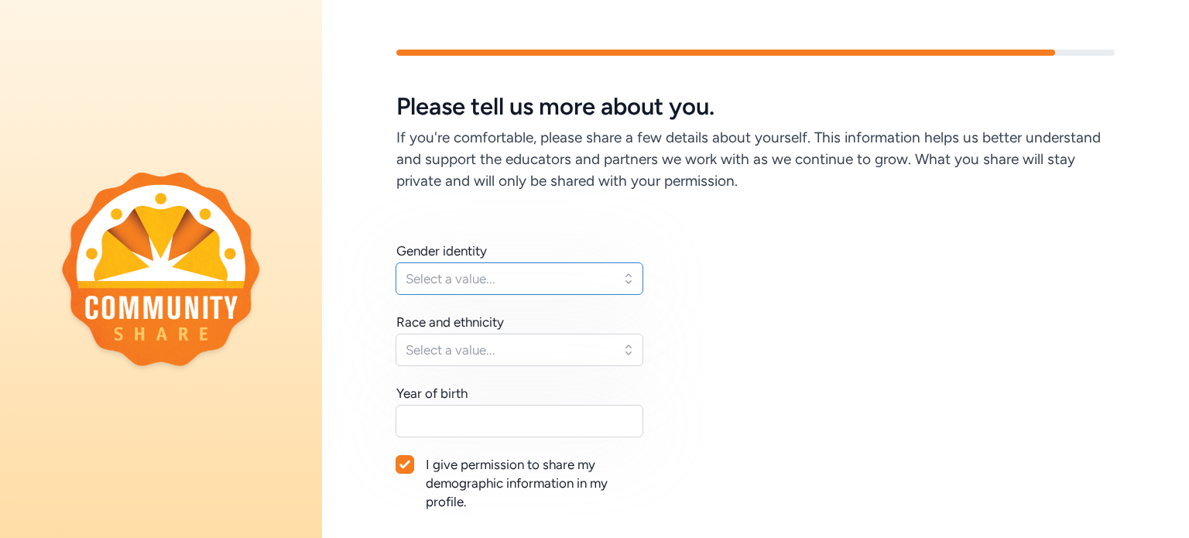
click at [443, 278] on span "Select a value..." at bounding box center [509, 278] width 206 height 19
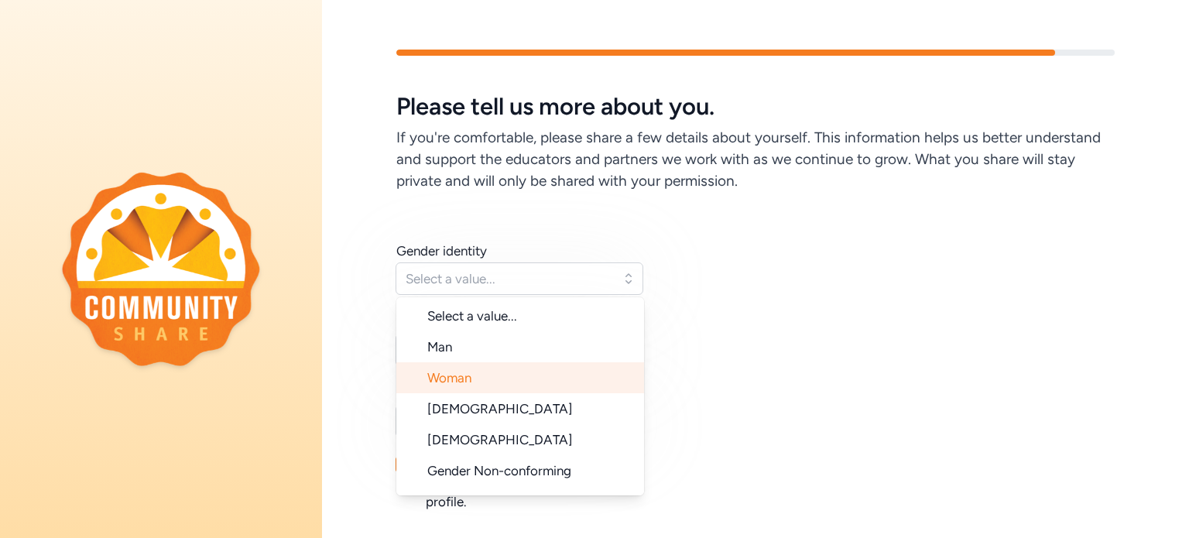
click at [457, 374] on span "Woman" at bounding box center [449, 377] width 44 height 15
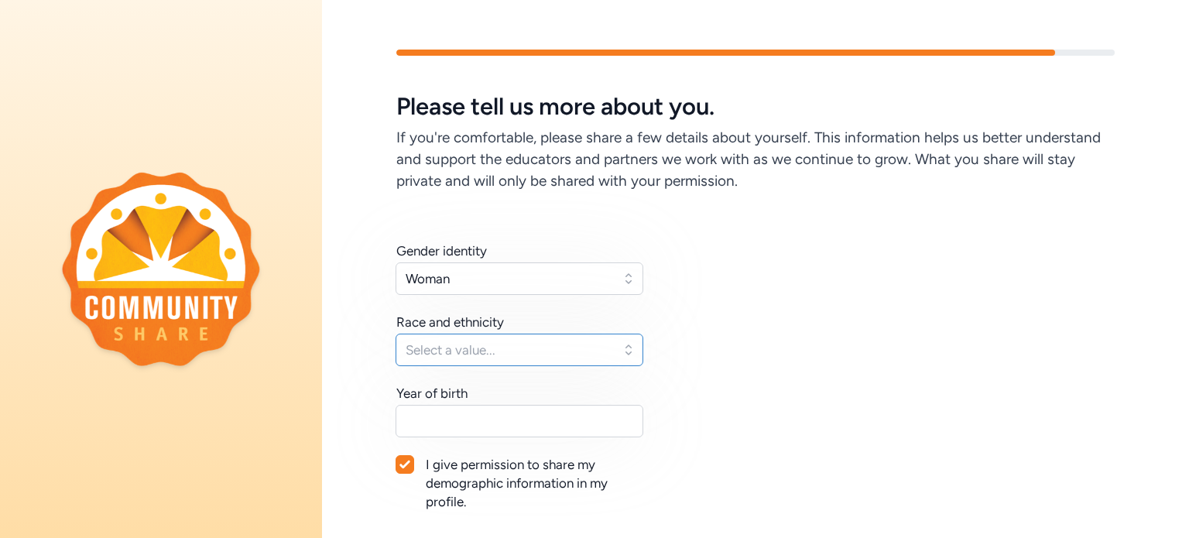
click at [481, 353] on span "Select a value..." at bounding box center [509, 350] width 206 height 19
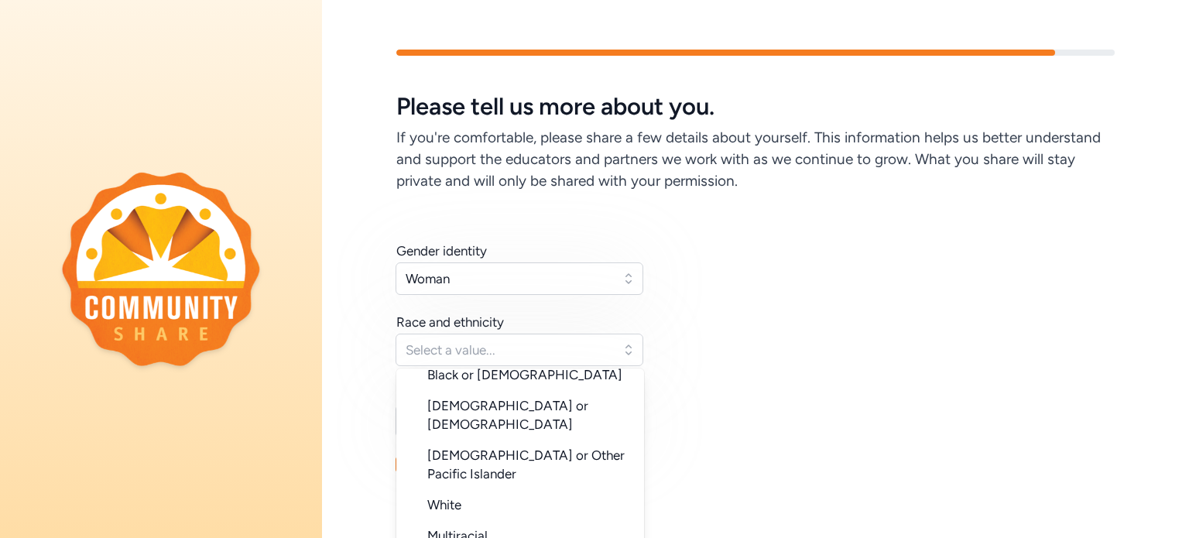
scroll to position [155, 0]
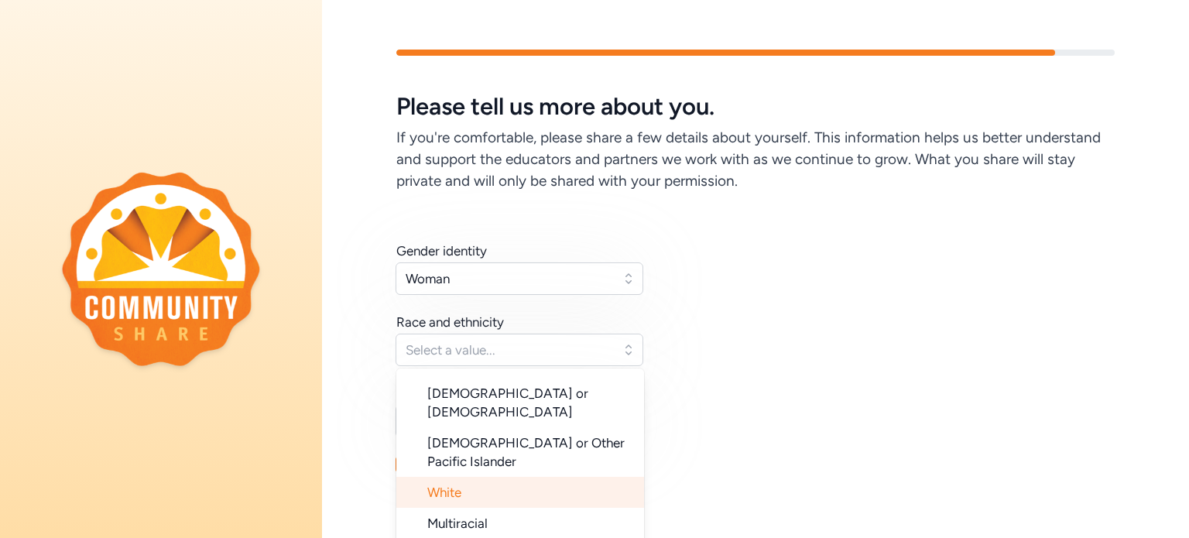
click at [466, 477] on li "White" at bounding box center [520, 492] width 248 height 31
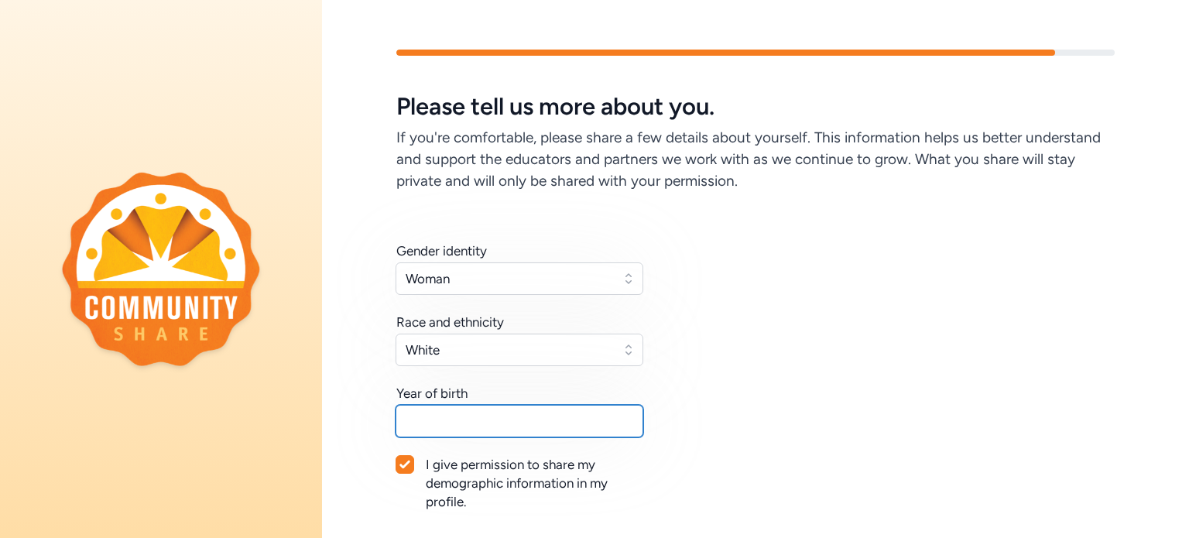
click at [457, 413] on input "text" at bounding box center [519, 421] width 248 height 33
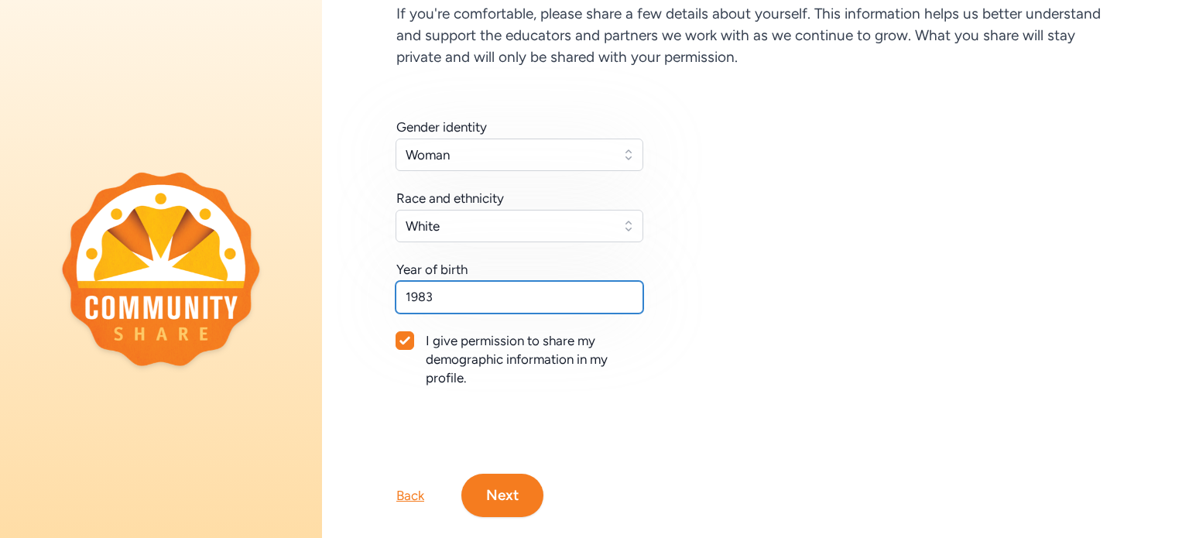
scroll to position [125, 0]
type input "1983"
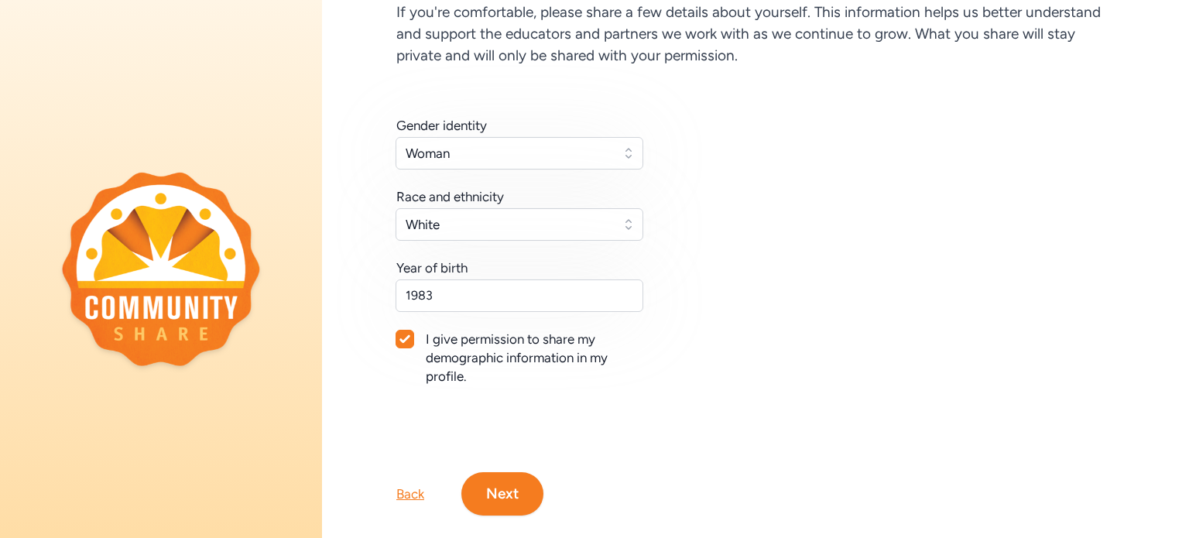
click at [490, 488] on button "Next" at bounding box center [502, 493] width 82 height 43
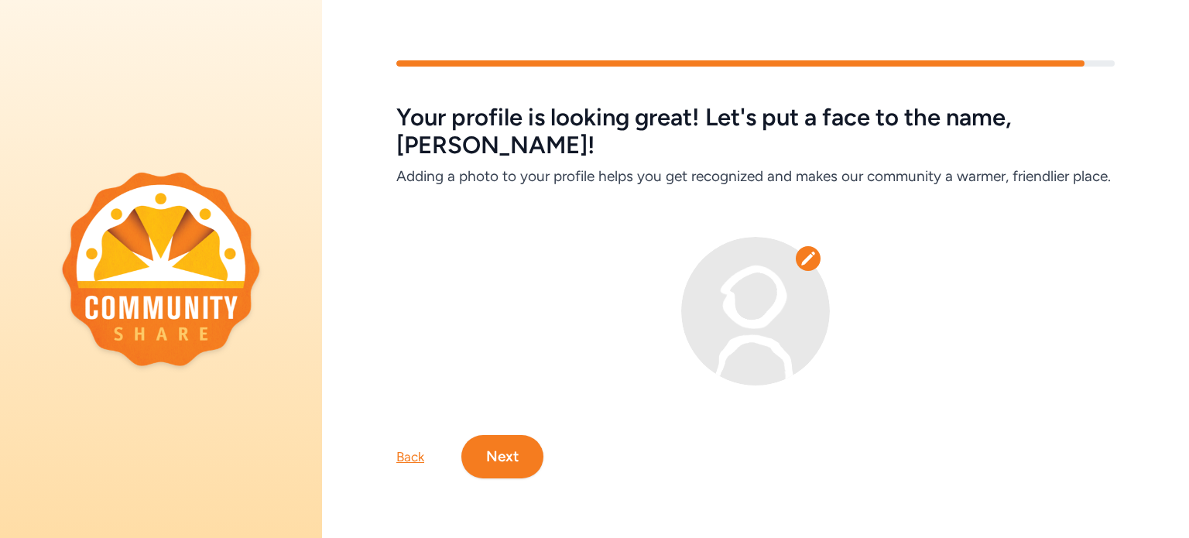
click at [754, 296] on img at bounding box center [755, 311] width 149 height 149
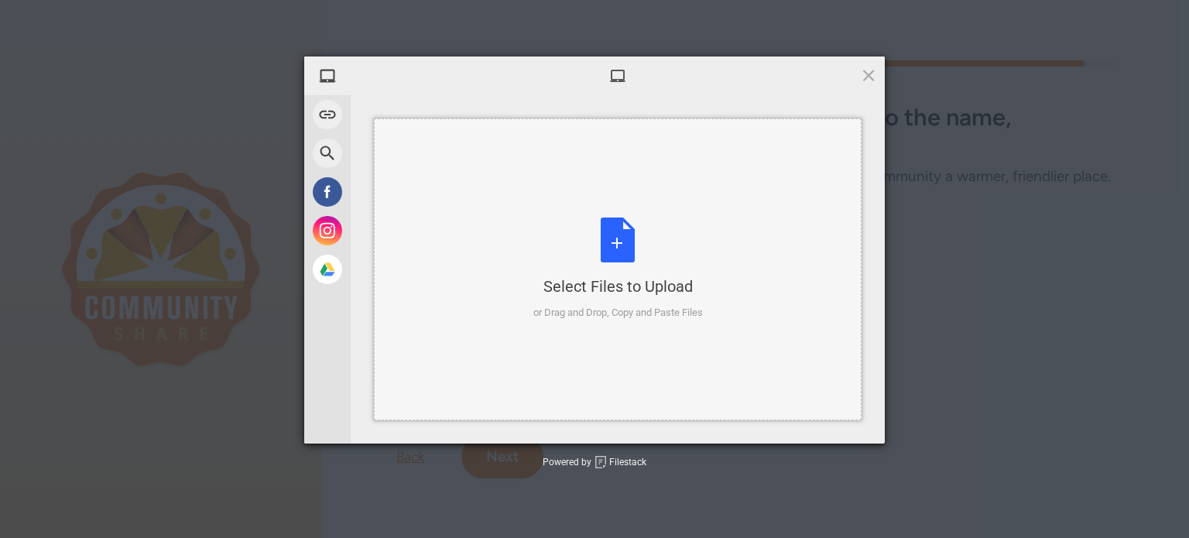
click at [620, 233] on div "Select Files to Upload or Drag and Drop, Copy and Paste Files" at bounding box center [617, 268] width 169 height 103
click at [868, 74] on span at bounding box center [868, 75] width 17 height 17
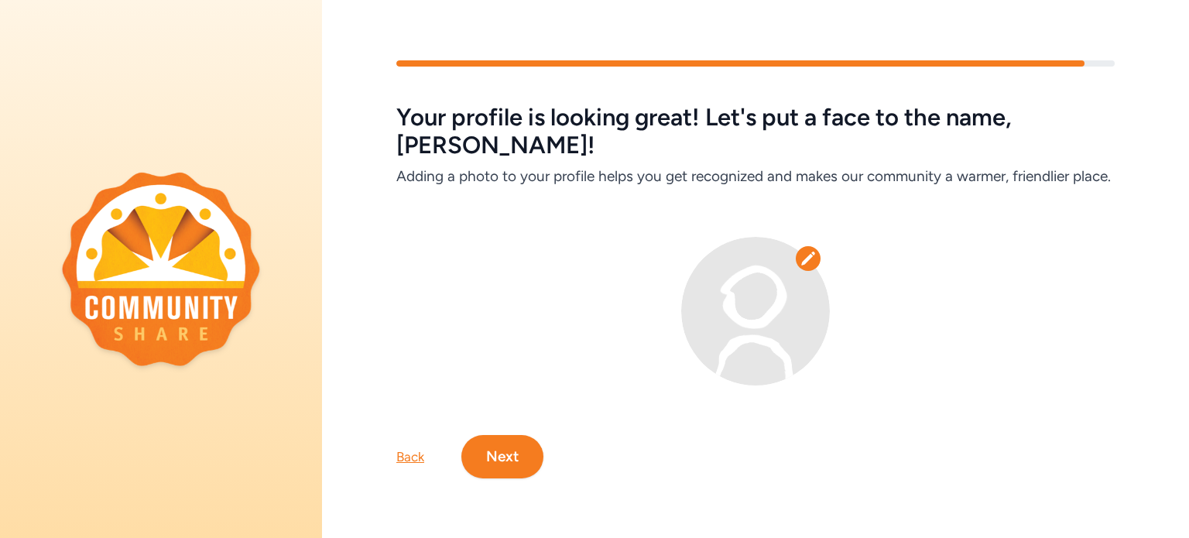
click at [512, 468] on button "Next" at bounding box center [502, 456] width 82 height 43
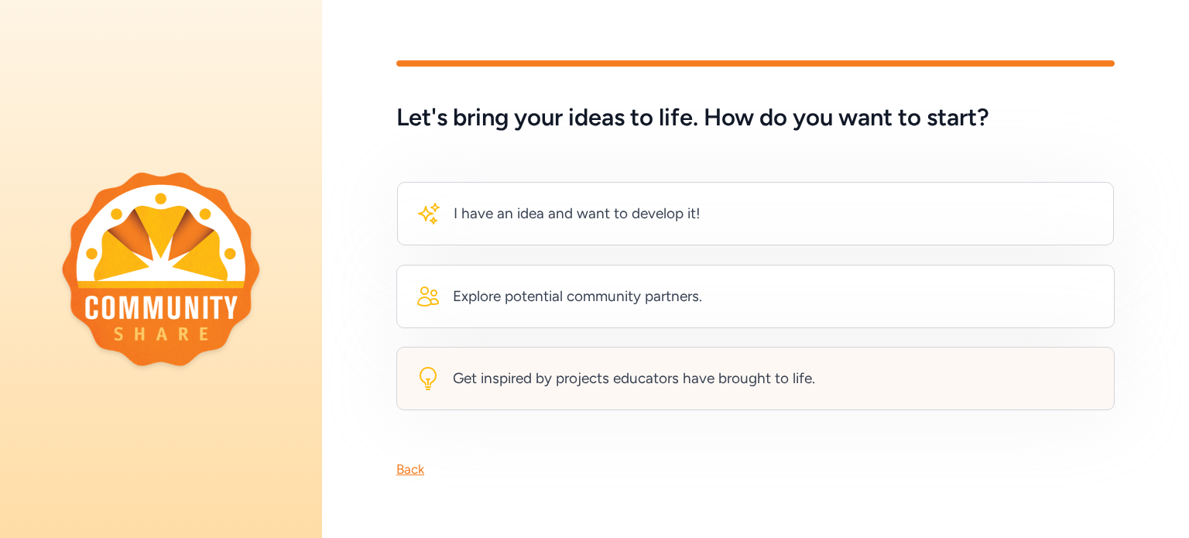
click at [490, 368] on div "Get inspired by projects educators have brought to life." at bounding box center [634, 379] width 362 height 22
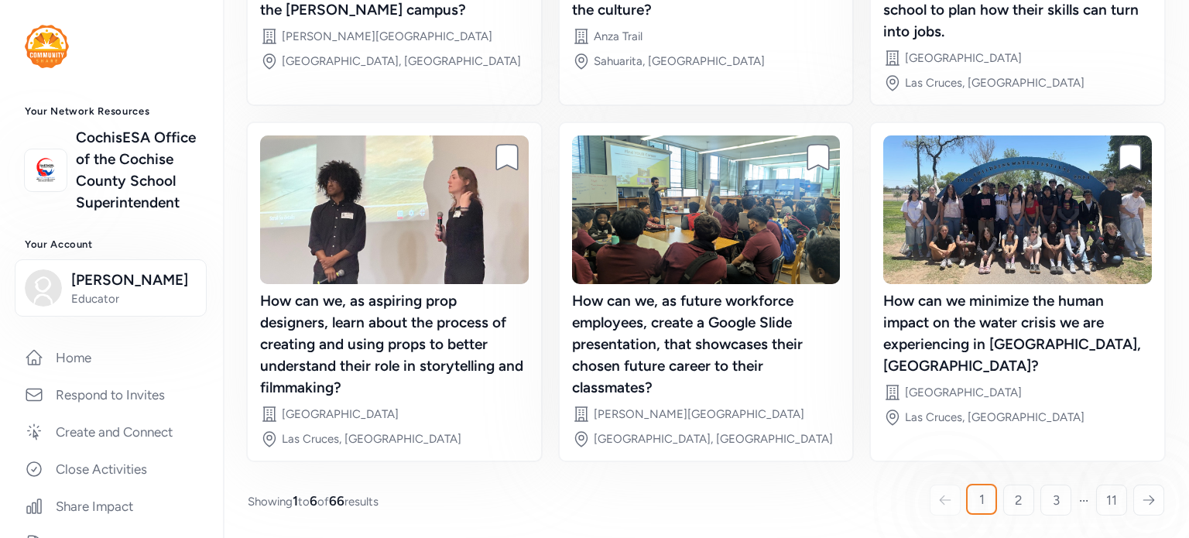
scroll to position [406, 0]
